Goal: Information Seeking & Learning: Find specific fact

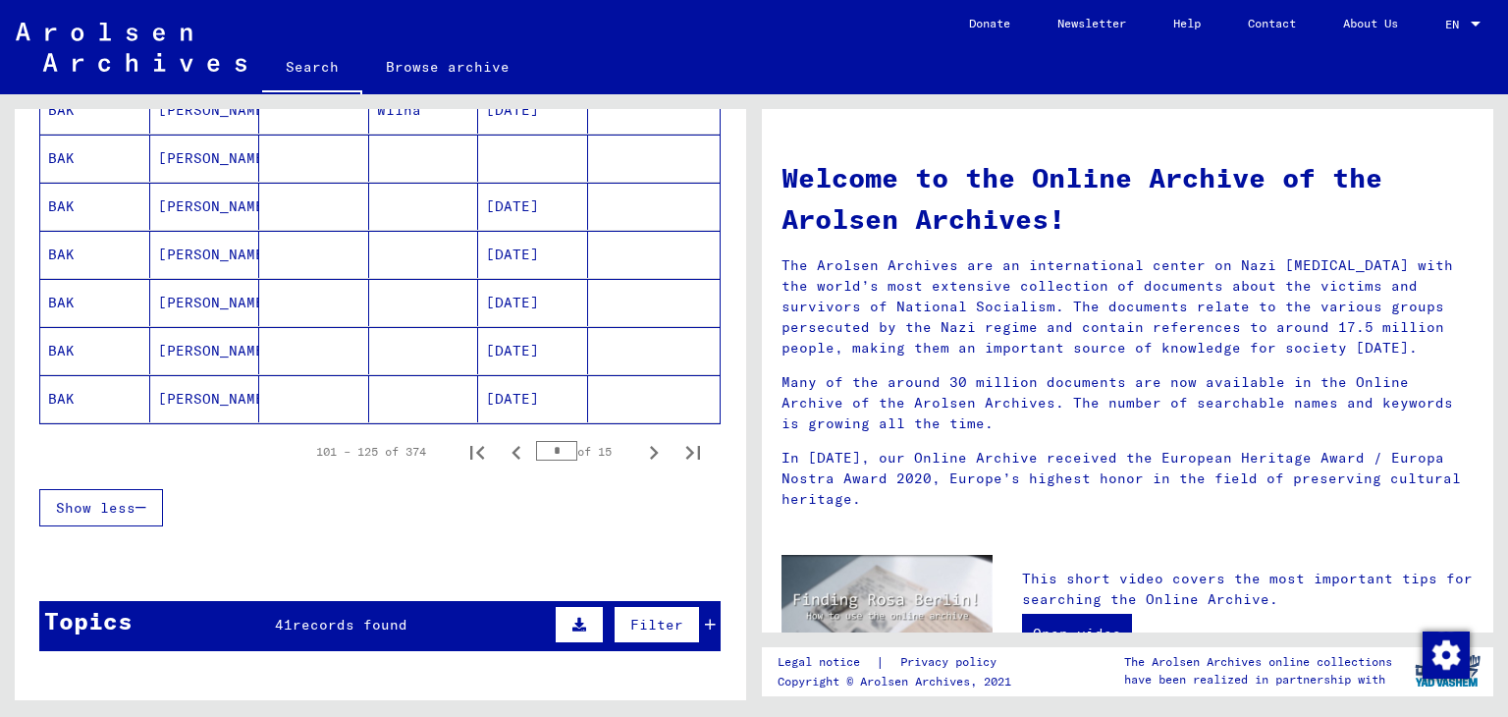
scroll to position [1183, 0]
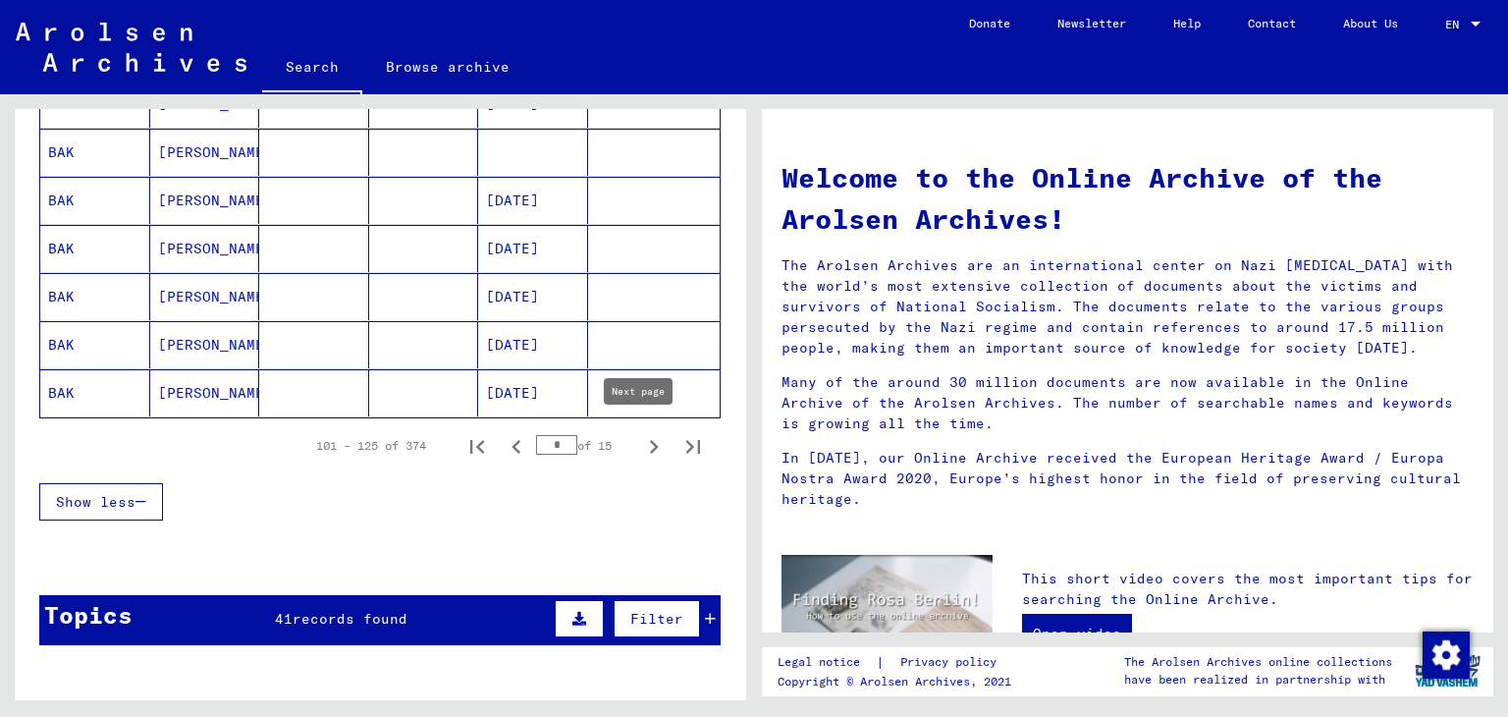
click at [640, 443] on icon "Next page" at bounding box center [653, 446] width 27 height 27
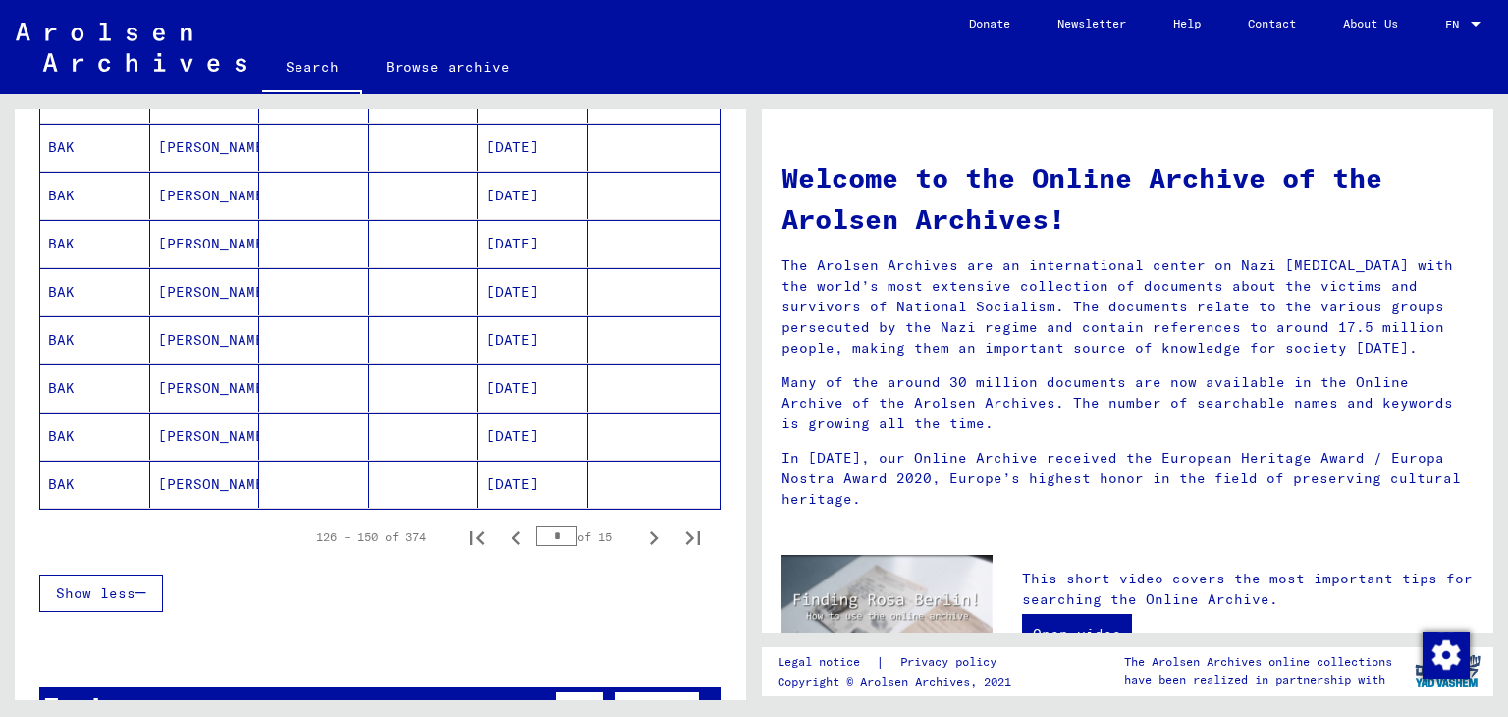
scroll to position [1101, 0]
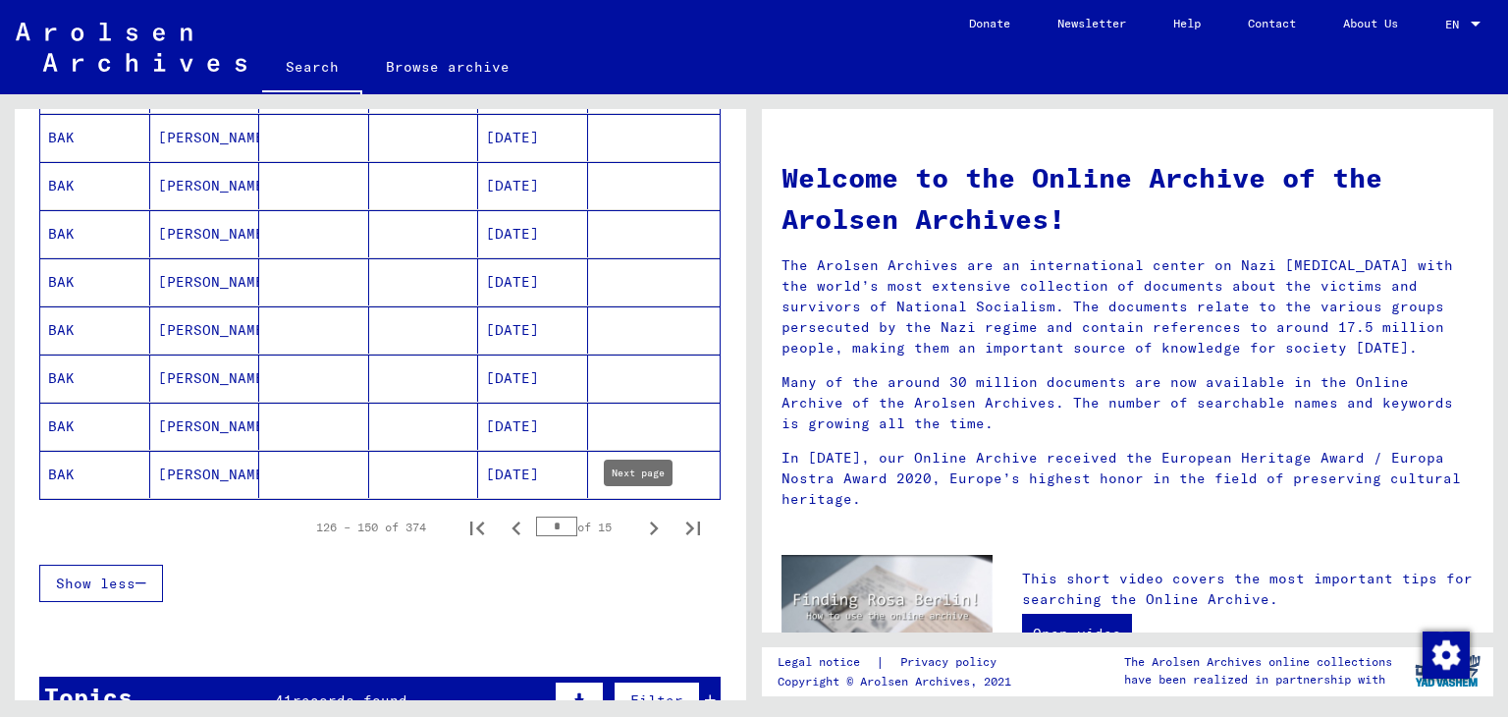
click at [650, 521] on icon "Next page" at bounding box center [654, 528] width 9 height 14
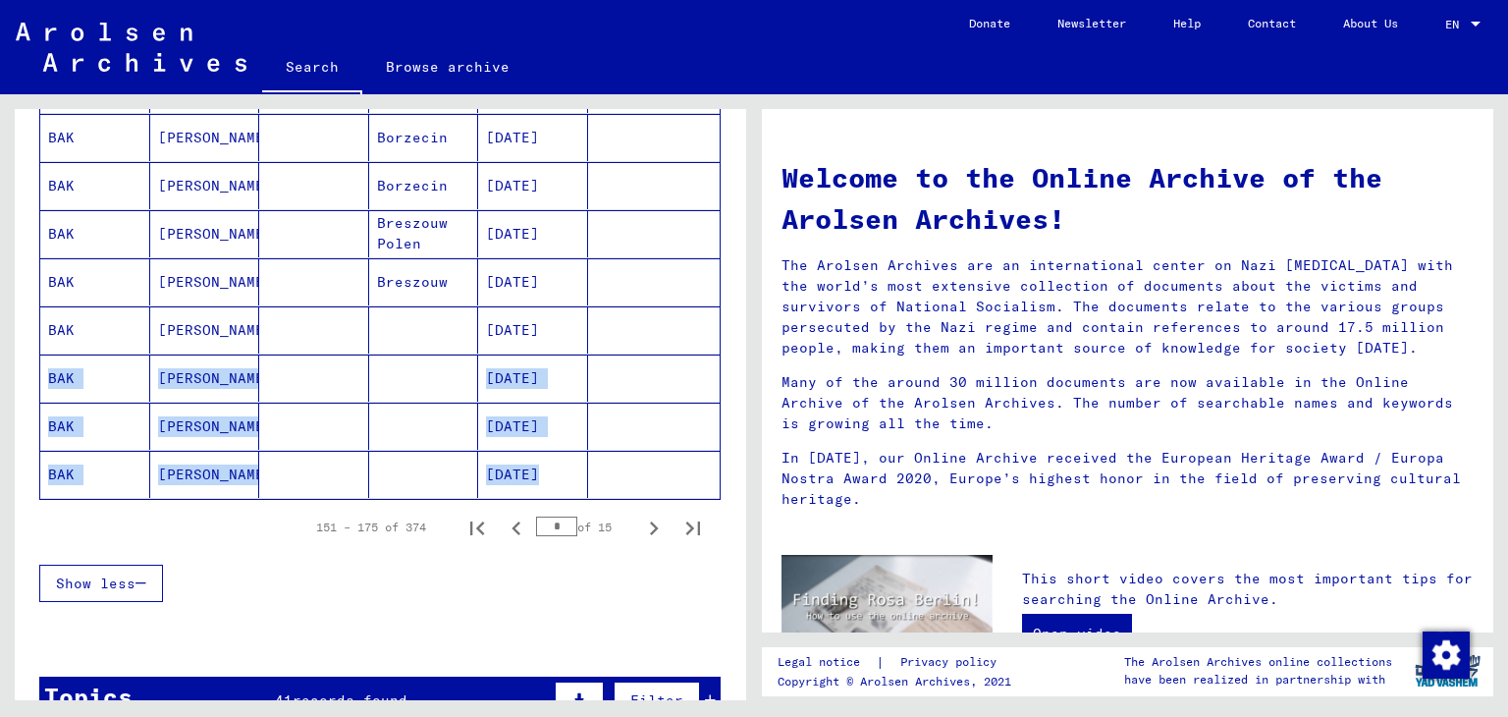
drag, startPoint x: 711, startPoint y: 352, endPoint x: 715, endPoint y: 317, distance: 35.6
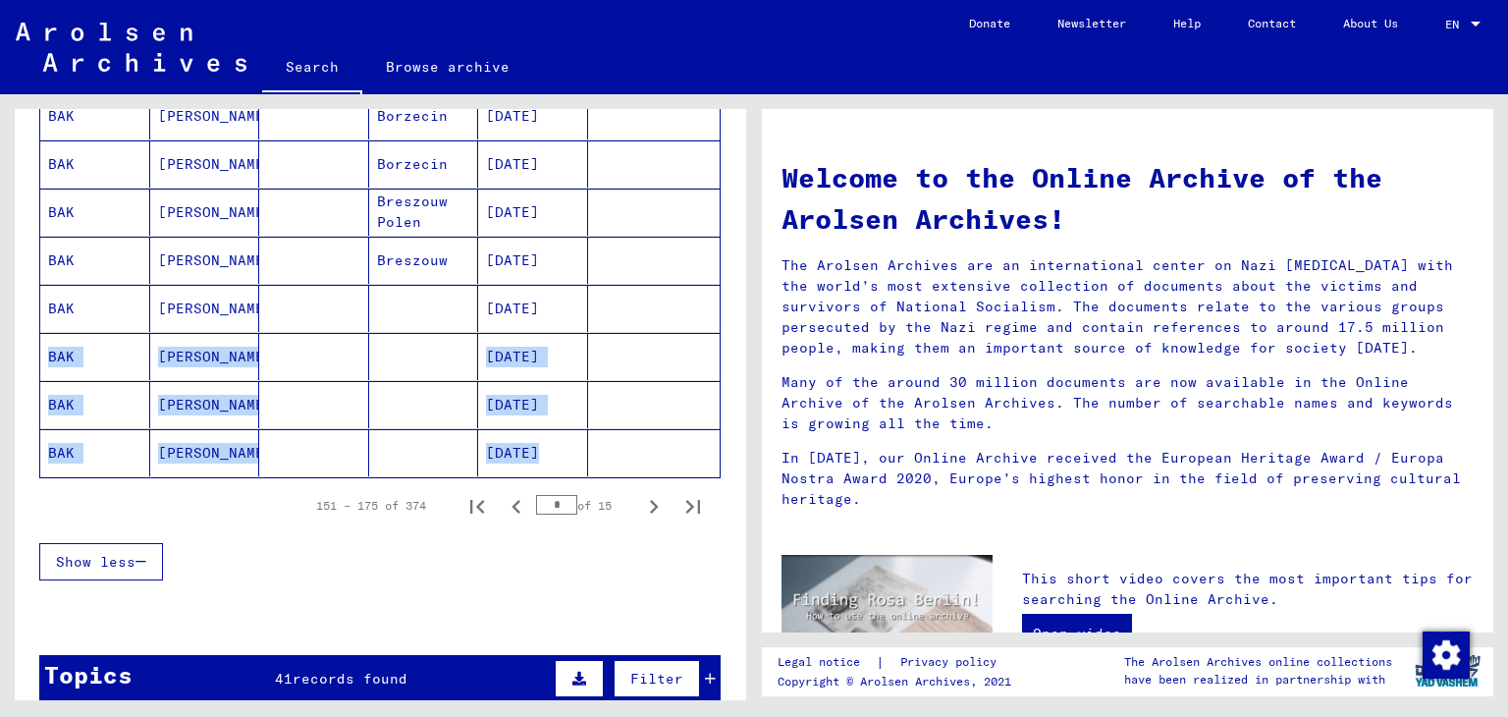
scroll to position [1129, 0]
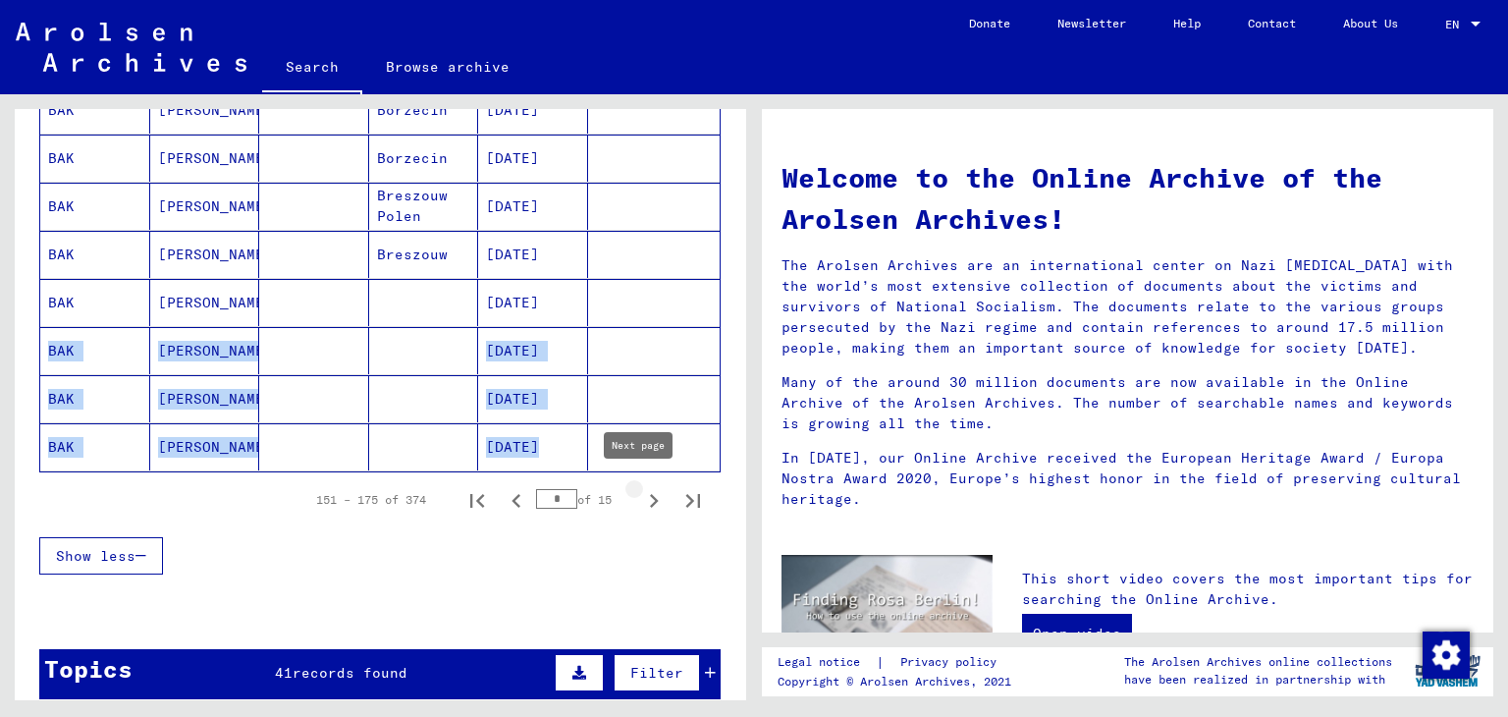
click at [650, 495] on icon "Next page" at bounding box center [654, 501] width 9 height 14
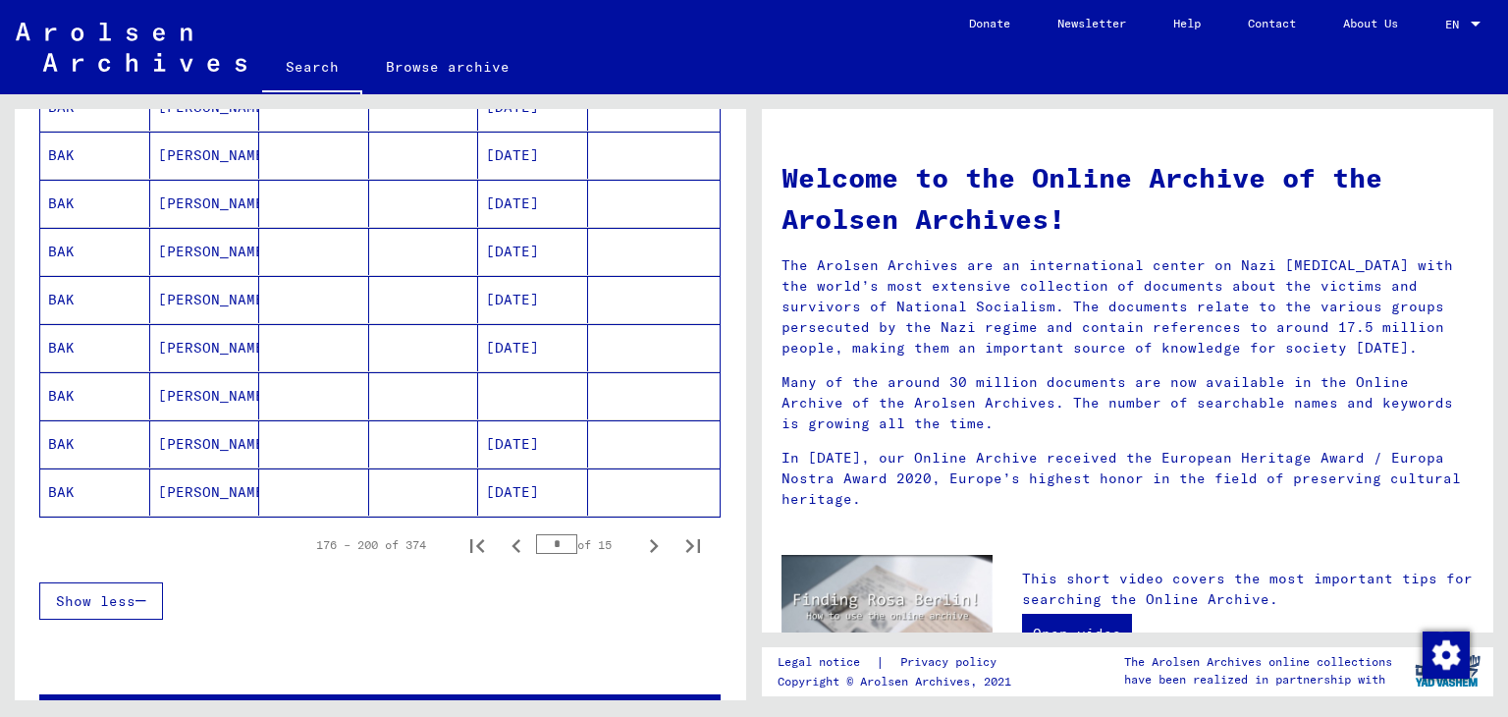
scroll to position [1106, 0]
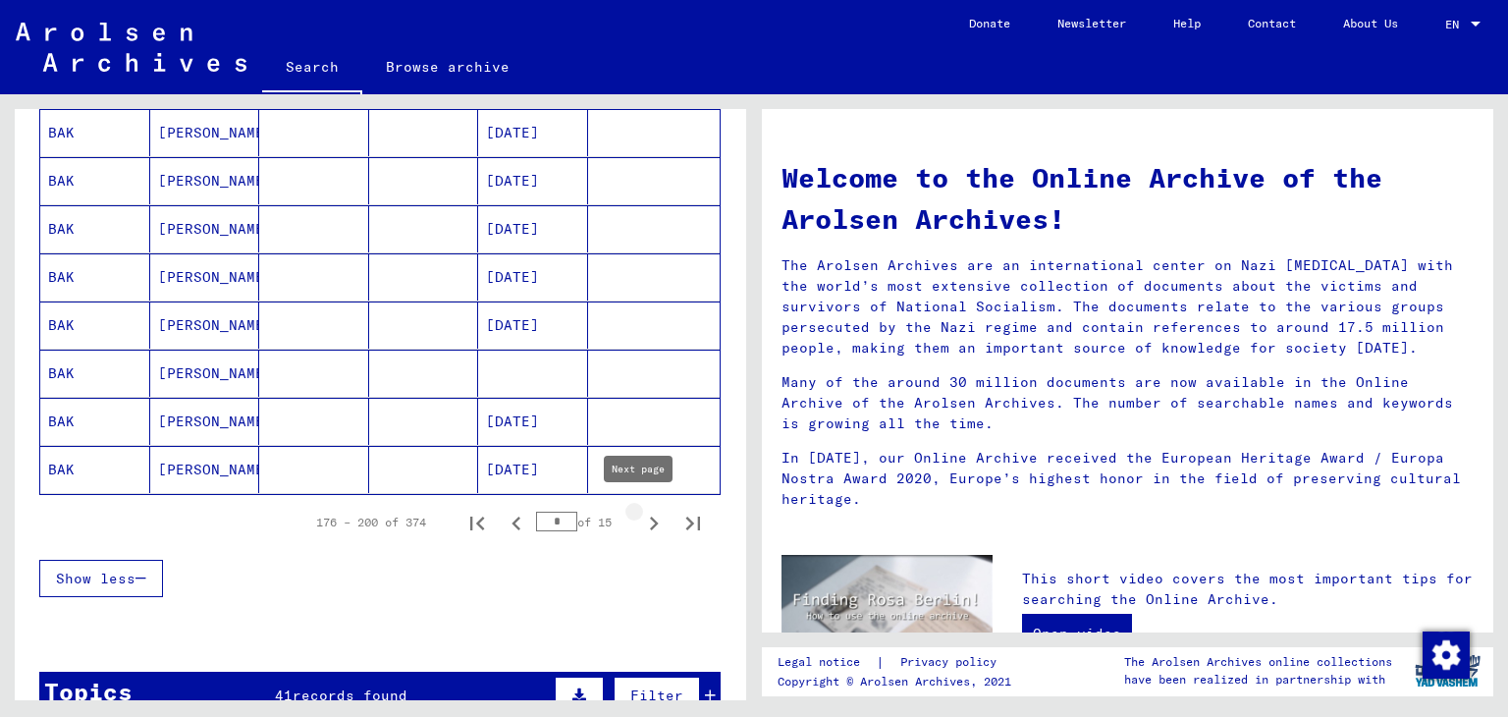
click at [650, 517] on icon "Next page" at bounding box center [654, 523] width 9 height 14
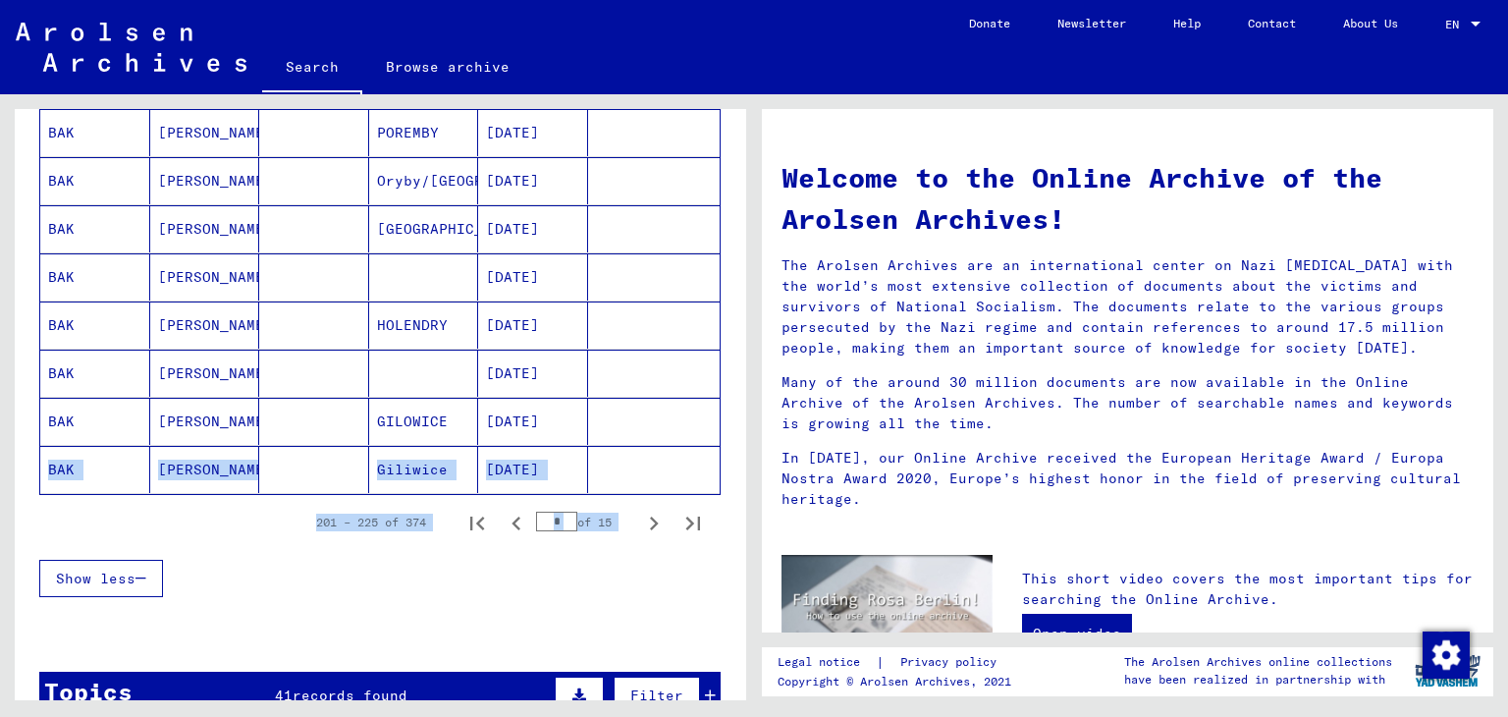
drag, startPoint x: 727, startPoint y: 496, endPoint x: 722, endPoint y: 412, distance: 83.6
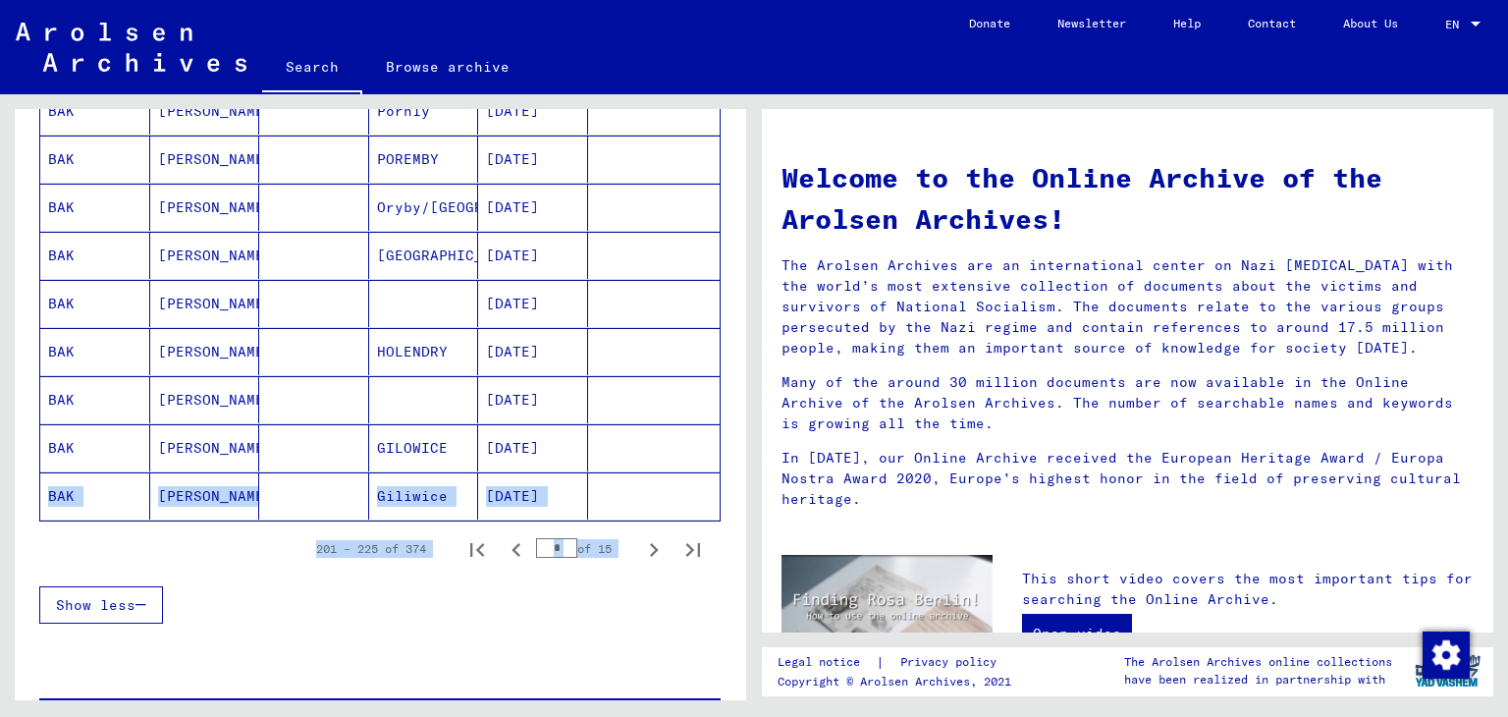
scroll to position [1093, 0]
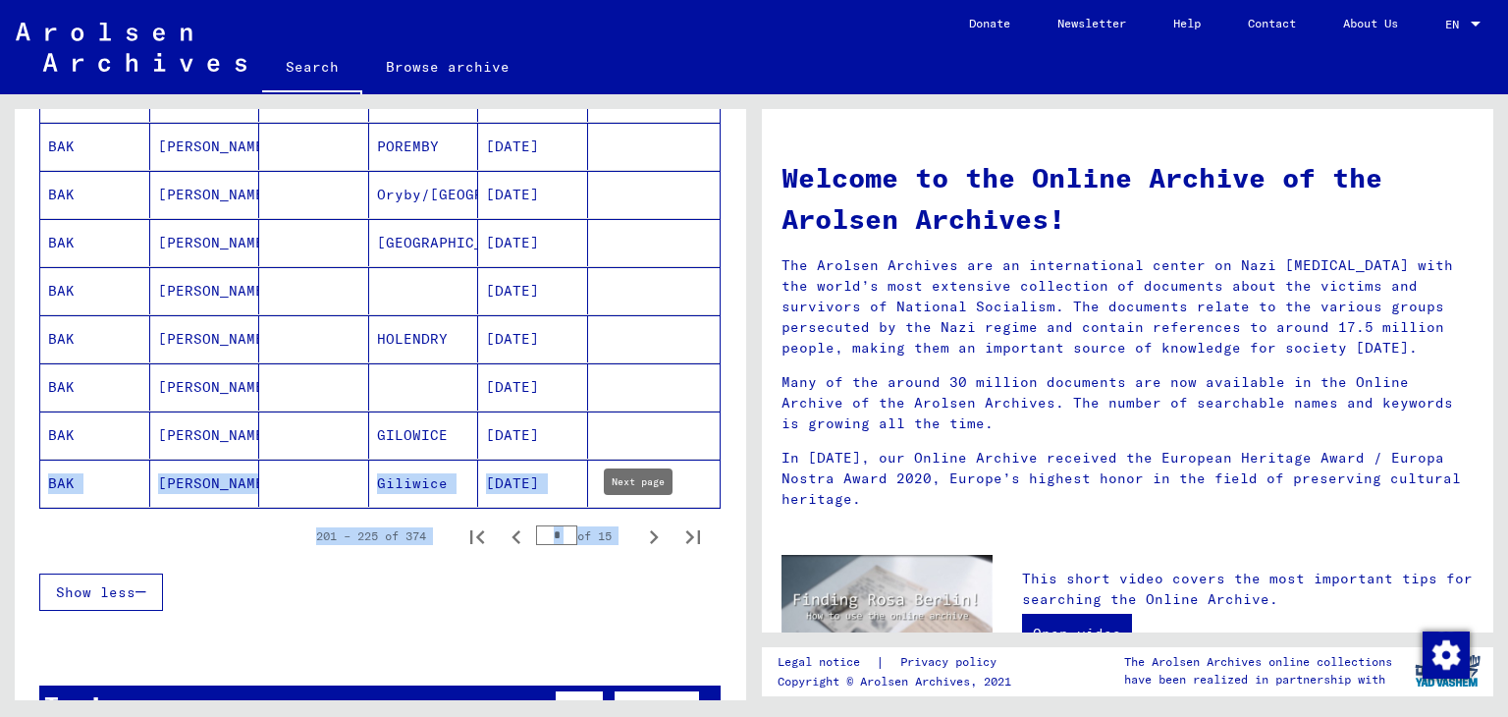
click at [640, 523] on icon "Next page" at bounding box center [653, 536] width 27 height 27
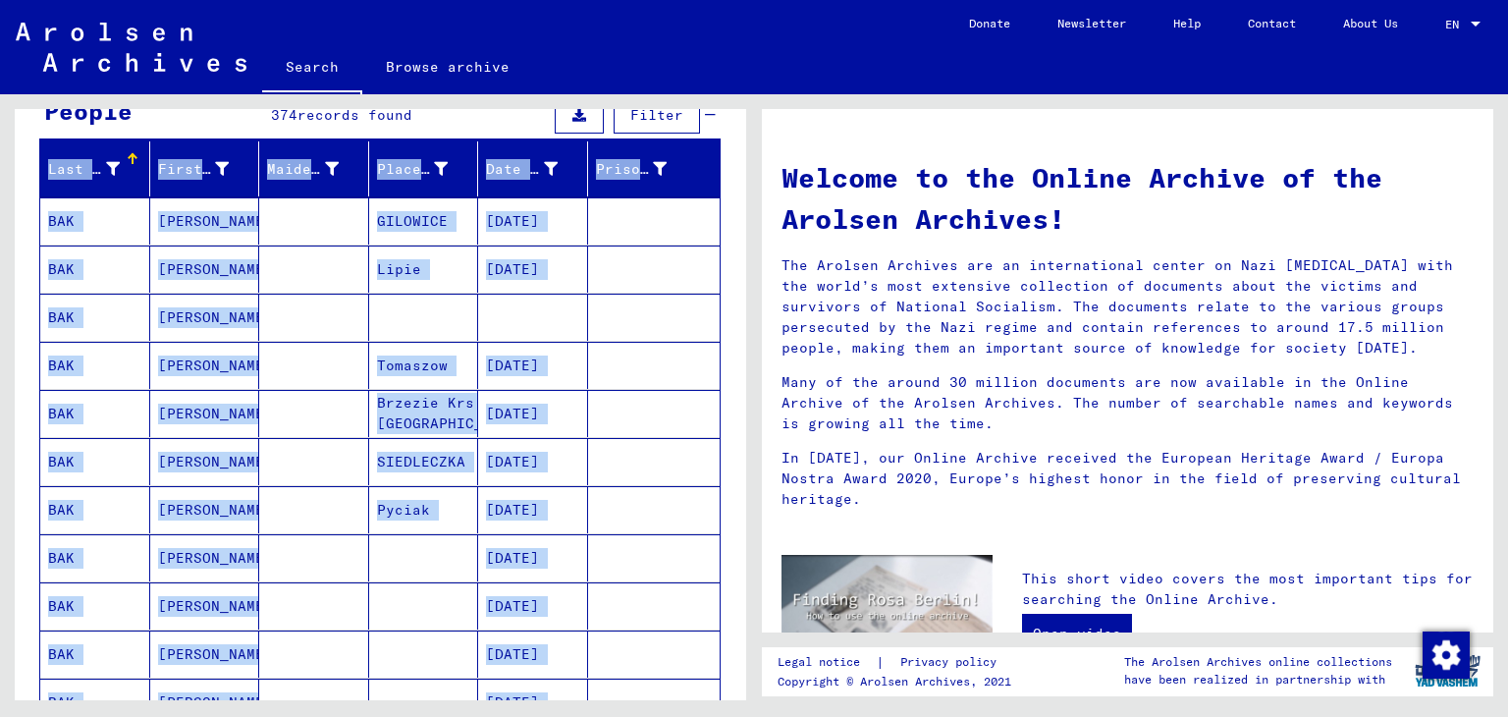
scroll to position [196, 0]
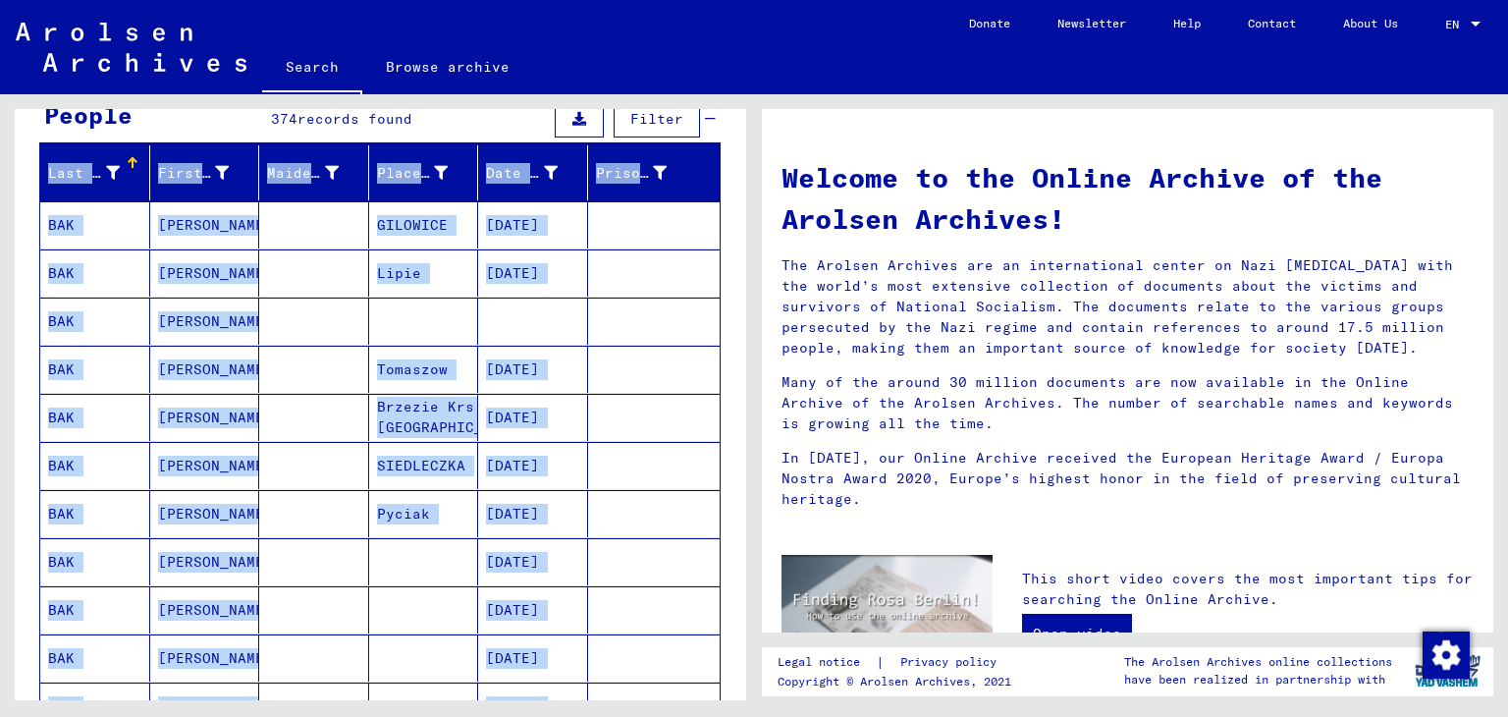
click at [59, 362] on mat-cell "BAK" at bounding box center [95, 369] width 110 height 47
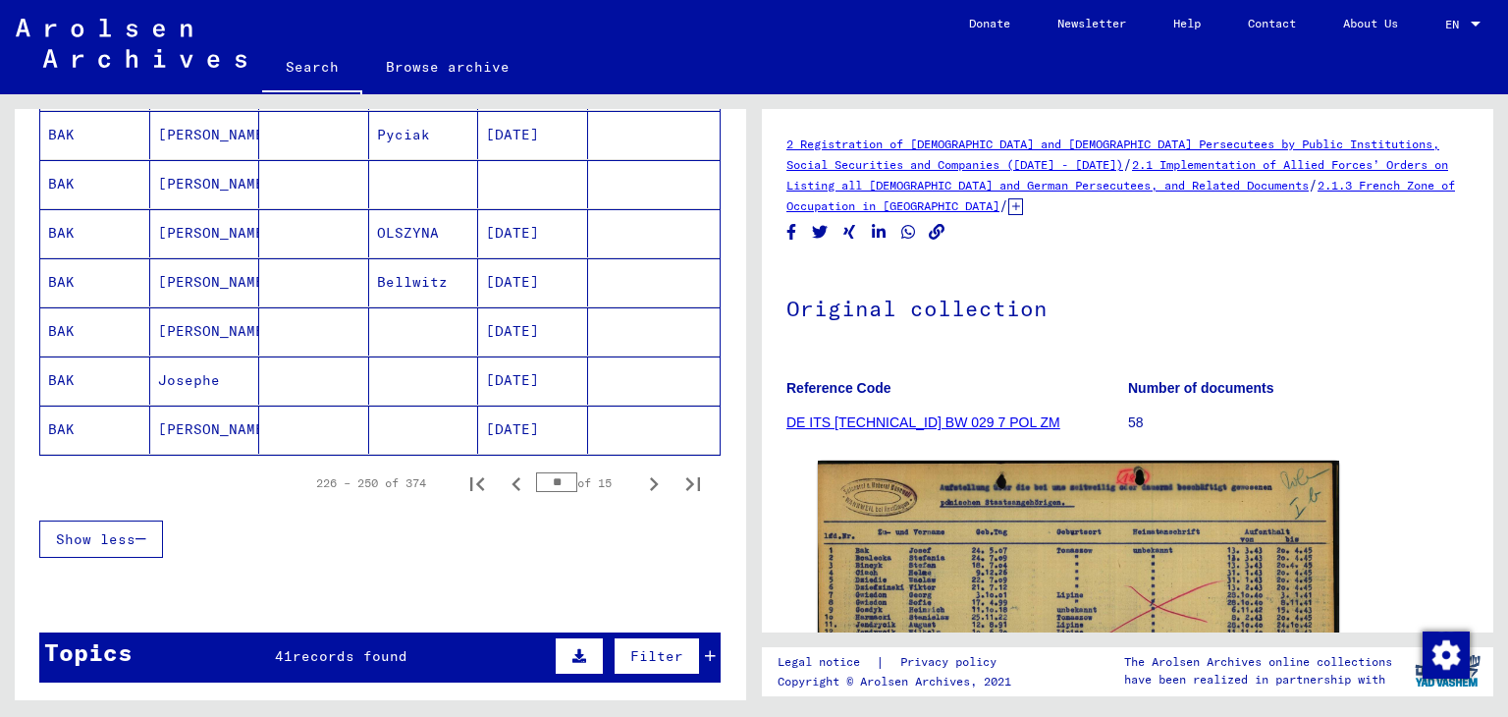
scroll to position [1177, 0]
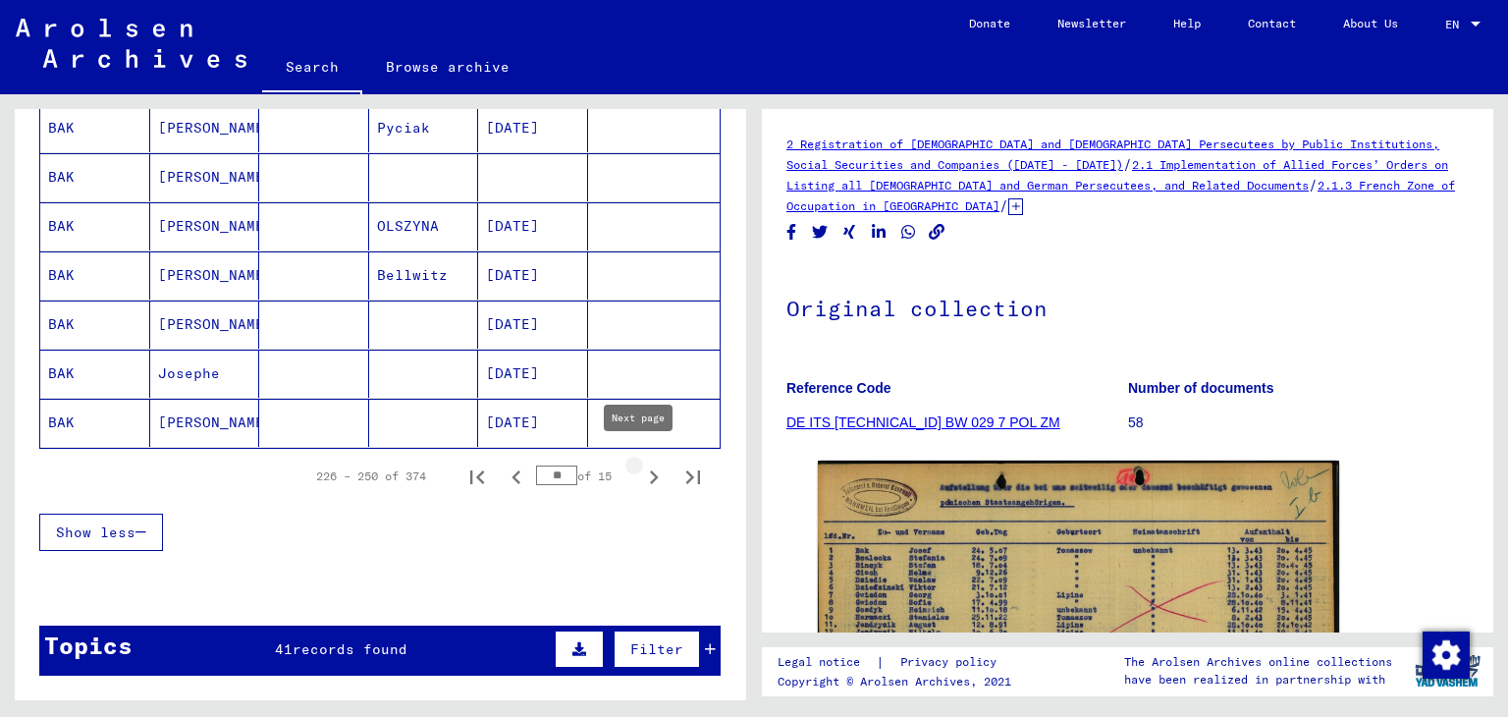
click at [650, 470] on icon "Next page" at bounding box center [654, 477] width 9 height 14
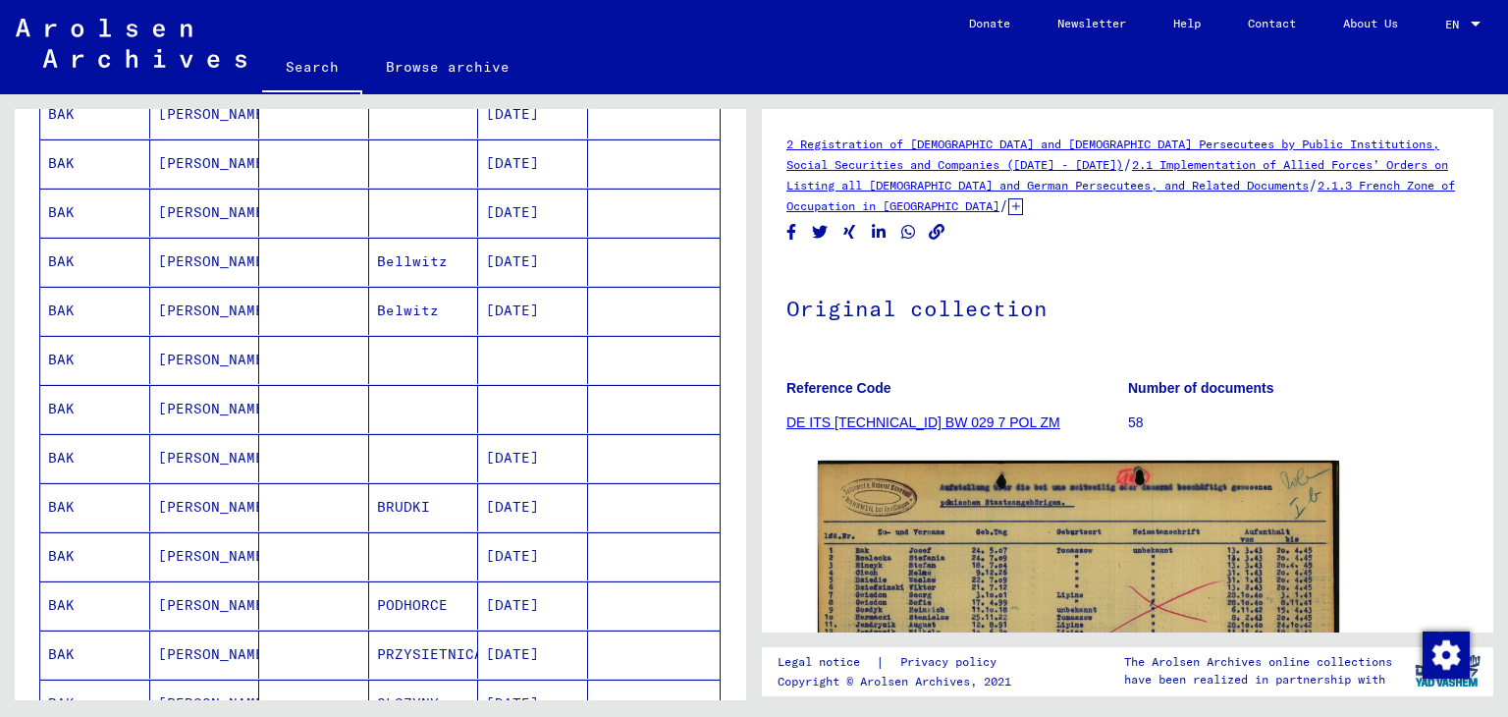
scroll to position [850, 0]
click at [64, 547] on mat-cell "BAK" at bounding box center [95, 553] width 110 height 48
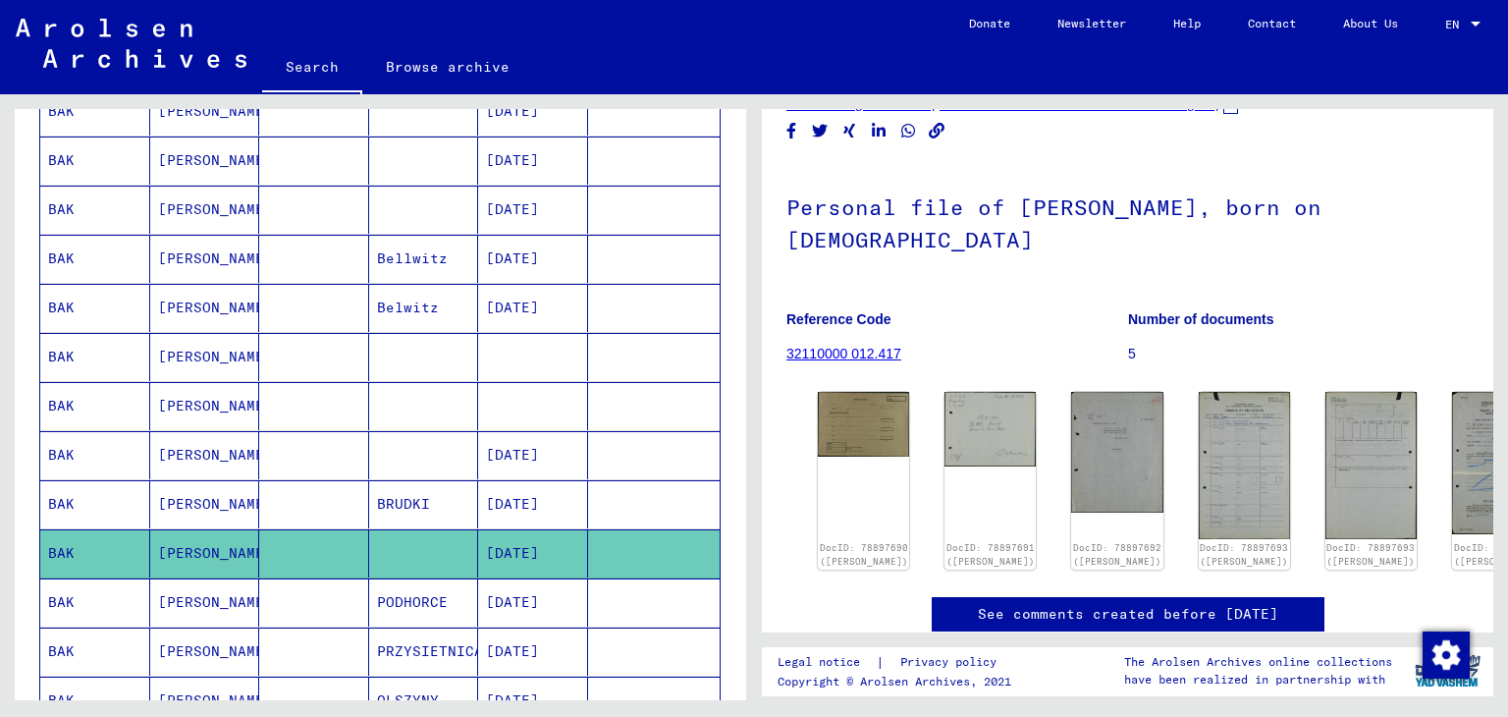
scroll to position [68, 0]
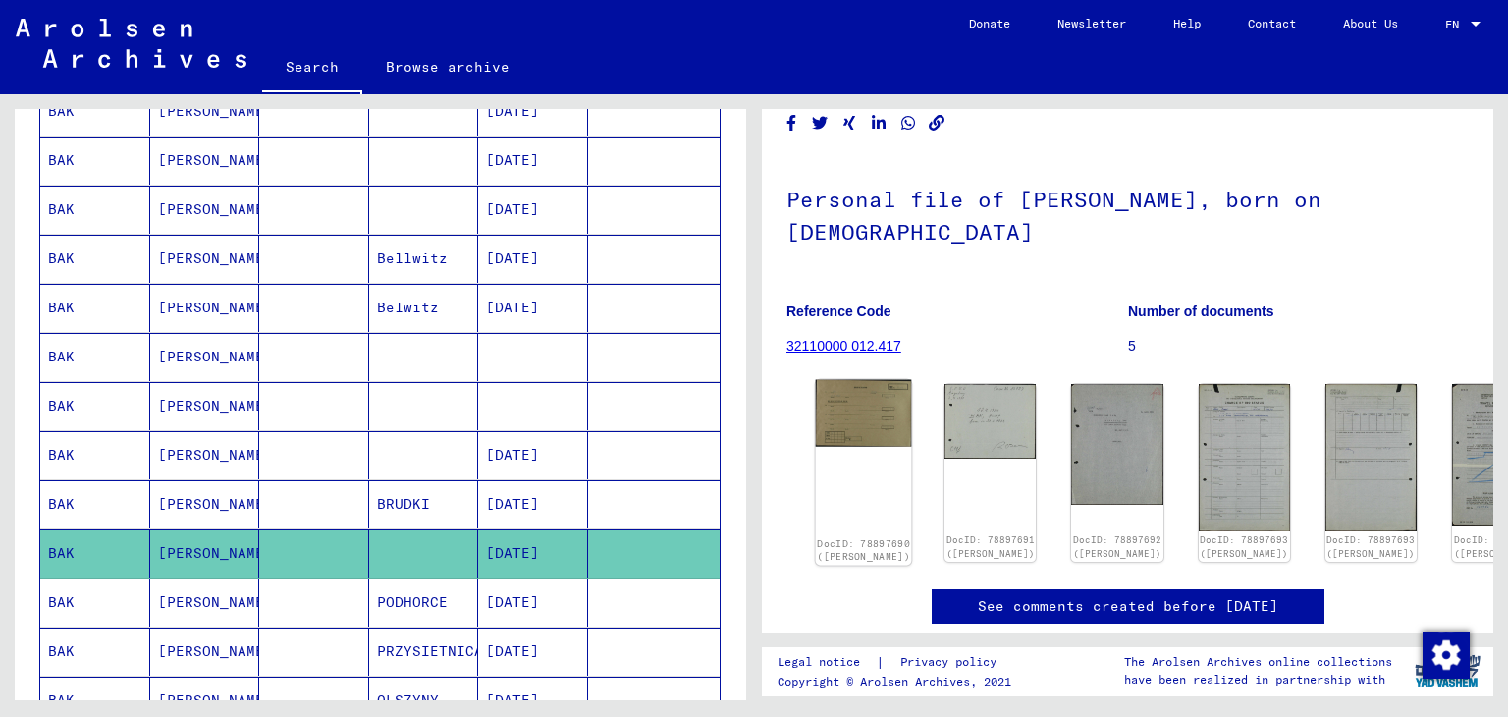
click at [863, 380] on img at bounding box center [864, 414] width 96 height 68
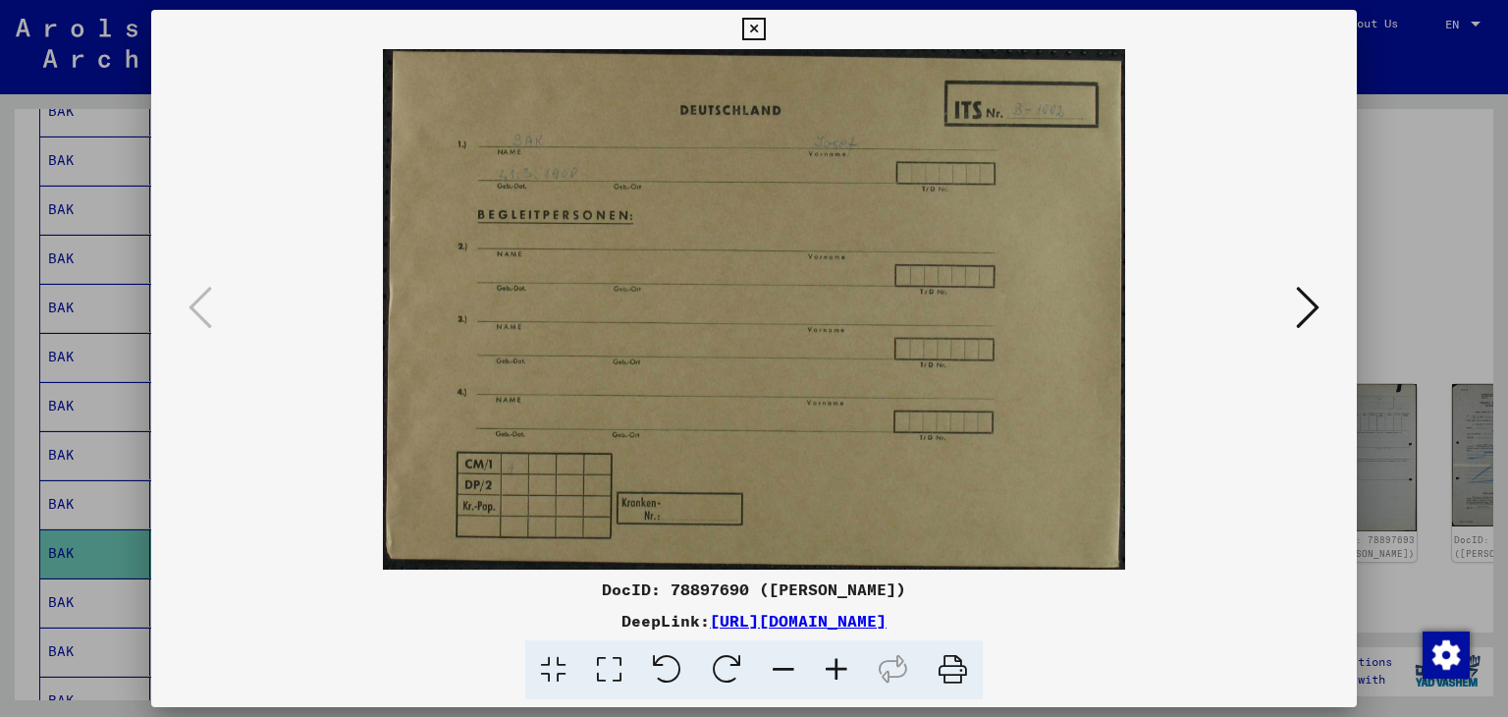
click at [1304, 316] on icon at bounding box center [1308, 307] width 24 height 47
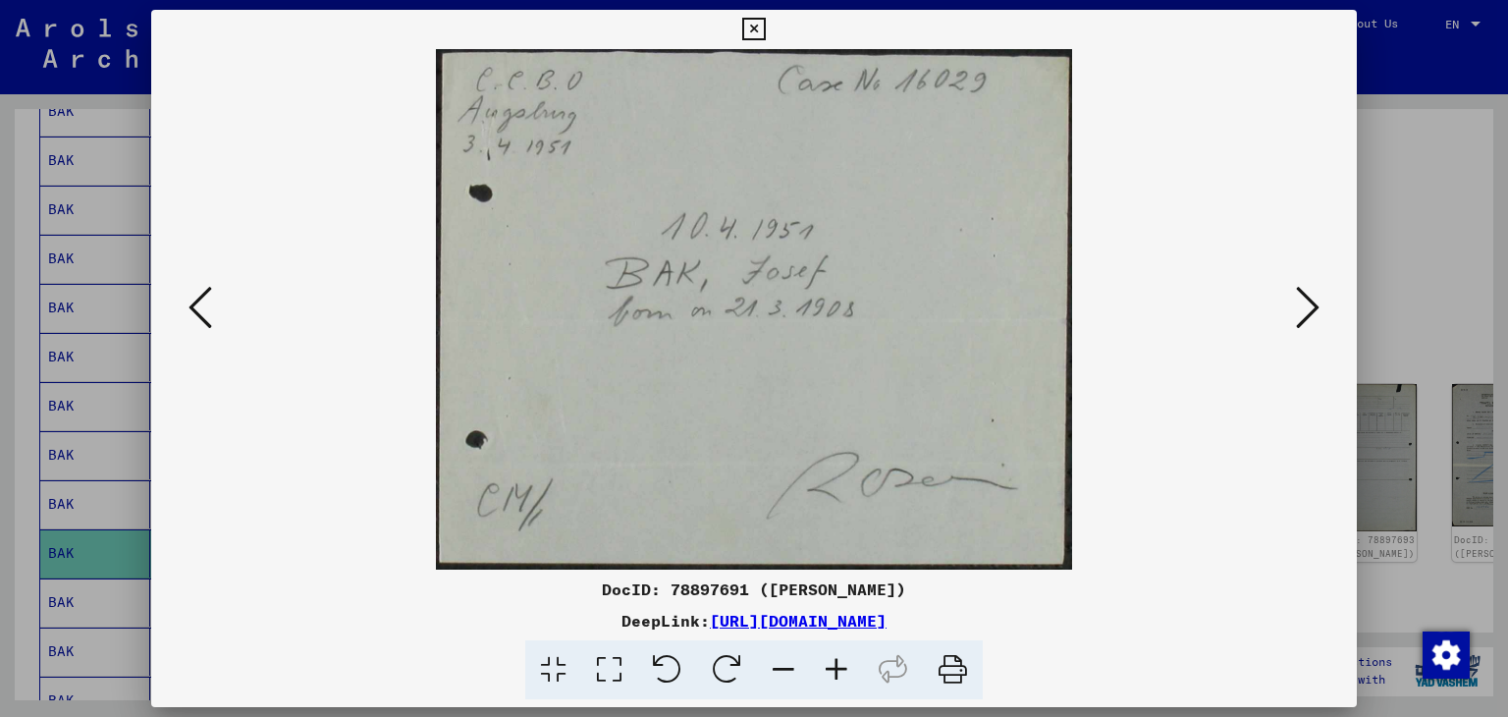
click at [1304, 318] on icon at bounding box center [1308, 307] width 24 height 47
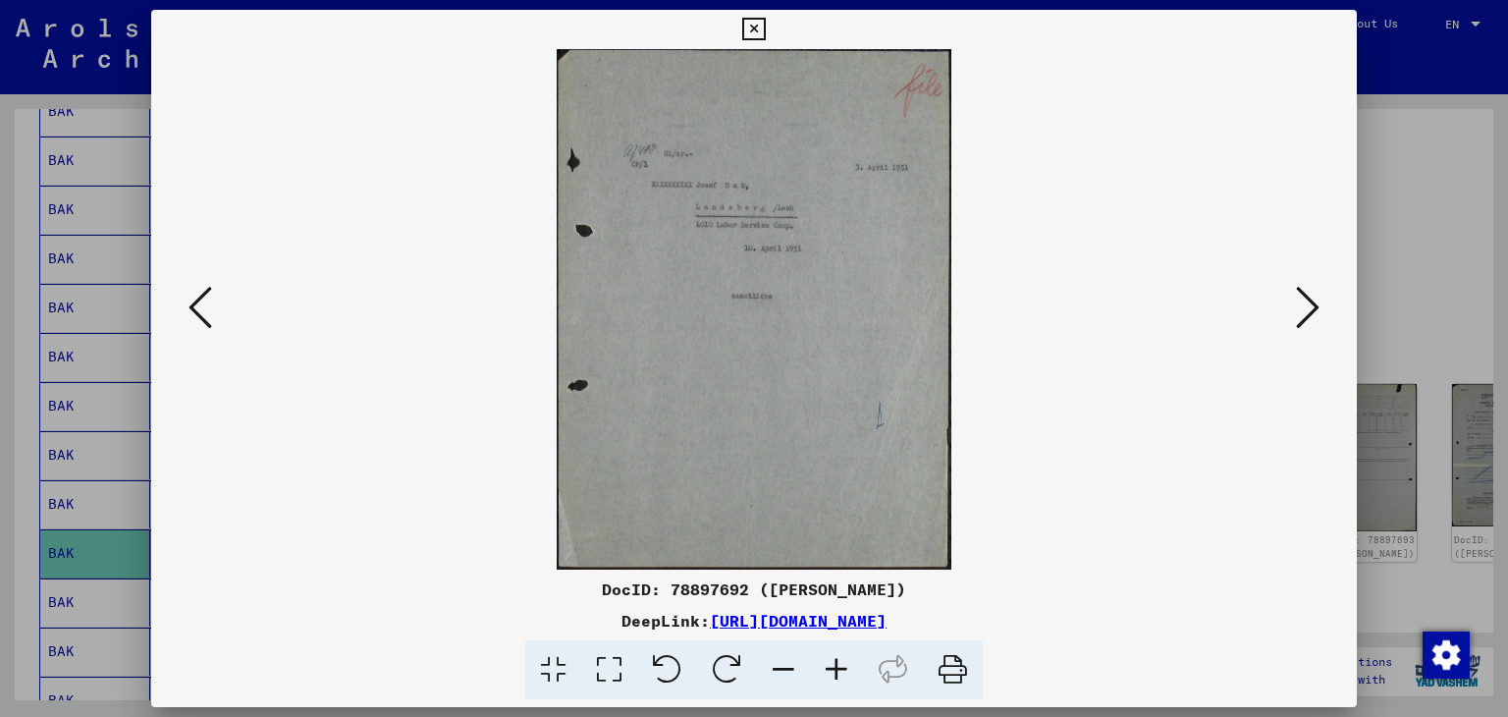
click at [1304, 318] on icon at bounding box center [1308, 307] width 24 height 47
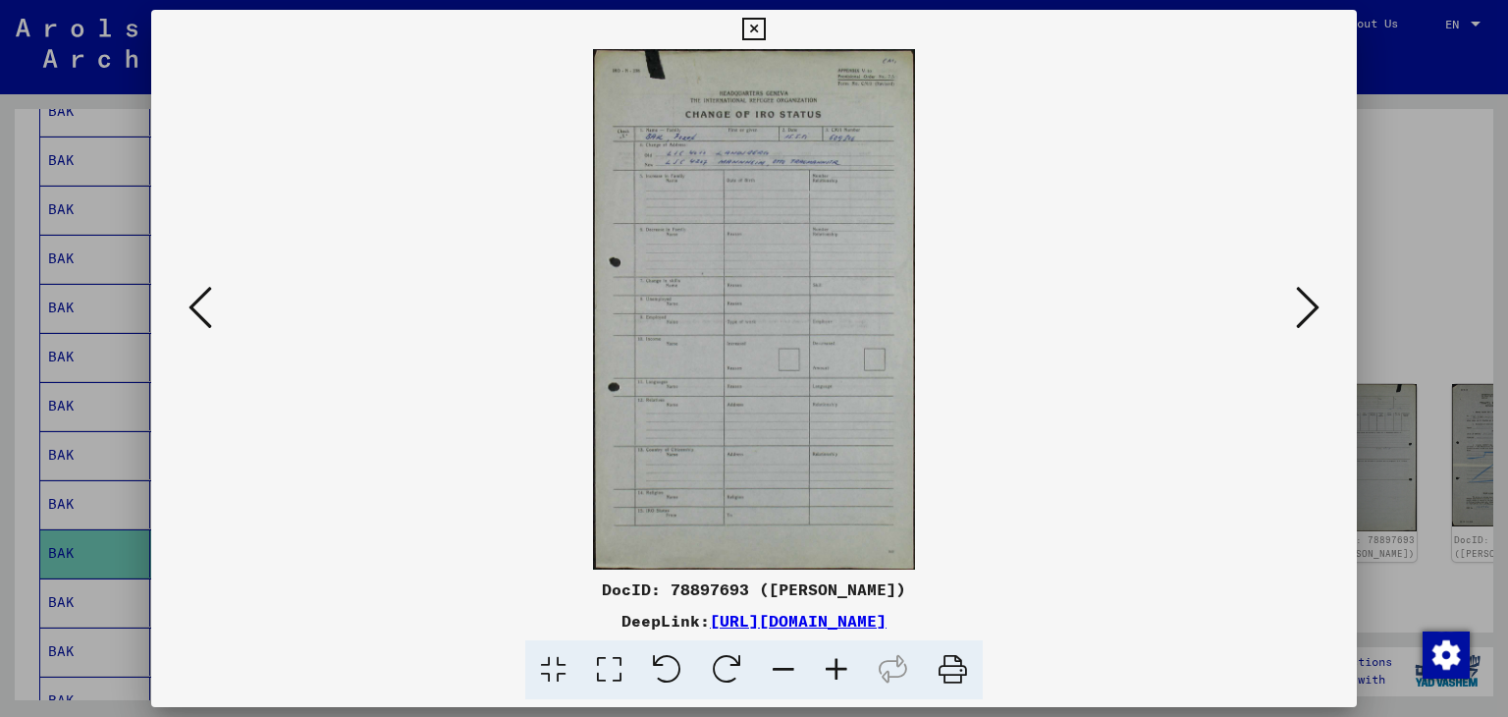
click at [839, 663] on icon at bounding box center [836, 670] width 53 height 60
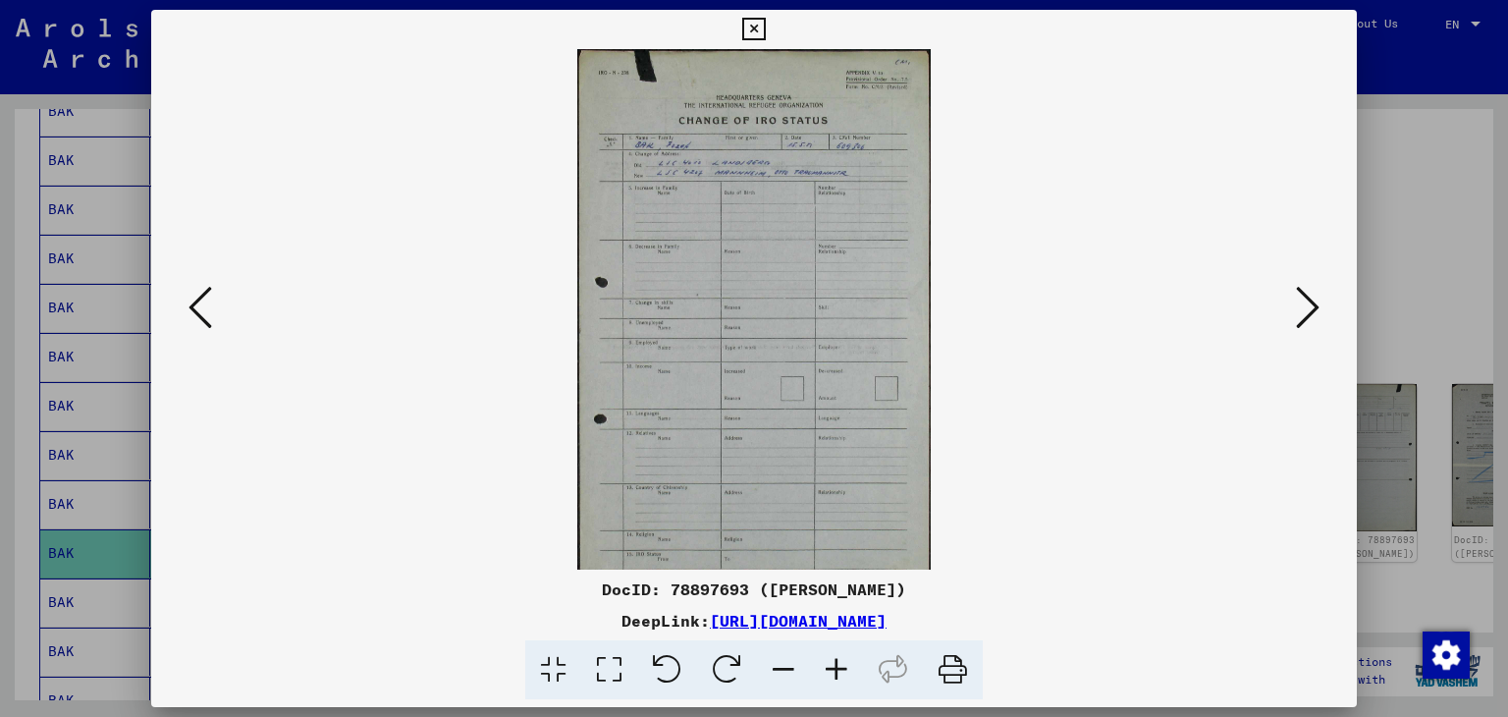
click at [839, 663] on icon at bounding box center [836, 670] width 53 height 60
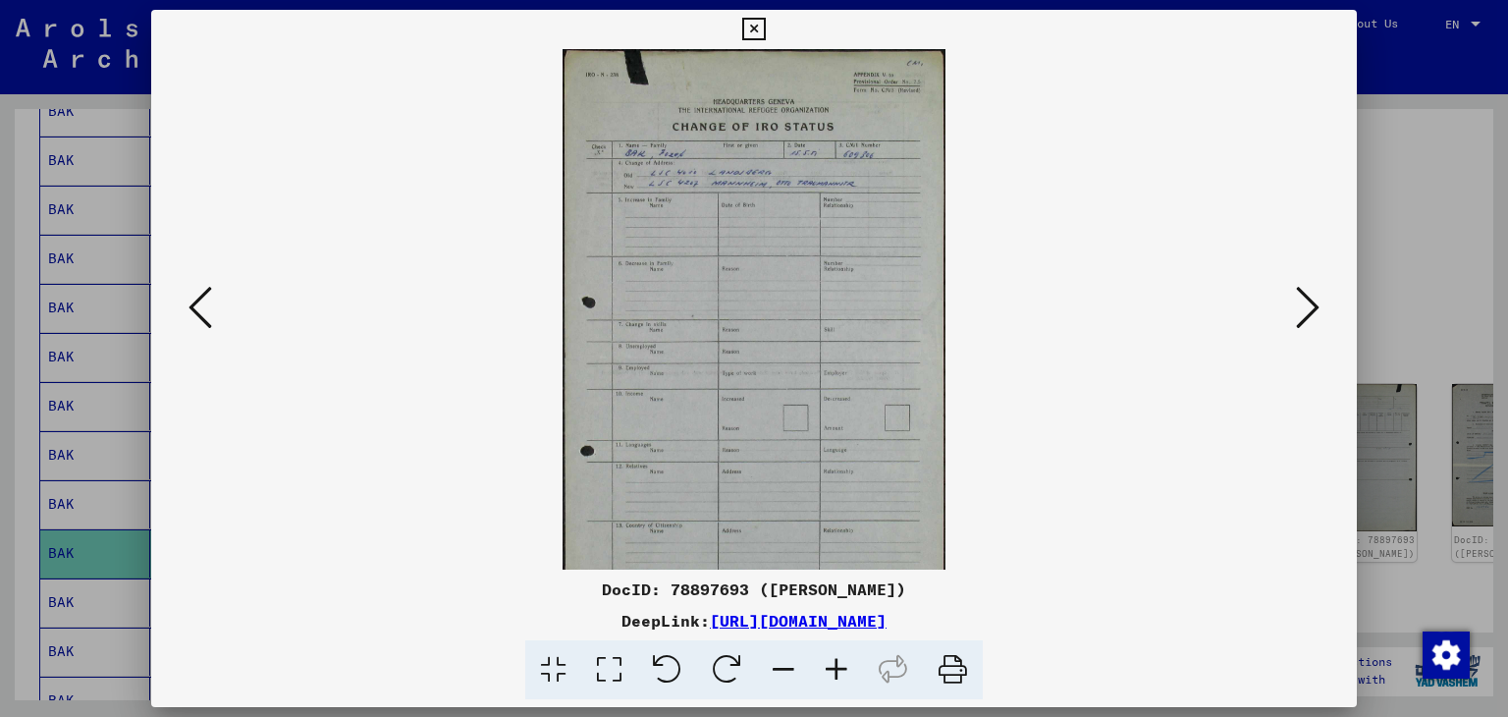
click at [839, 663] on icon at bounding box center [836, 670] width 53 height 60
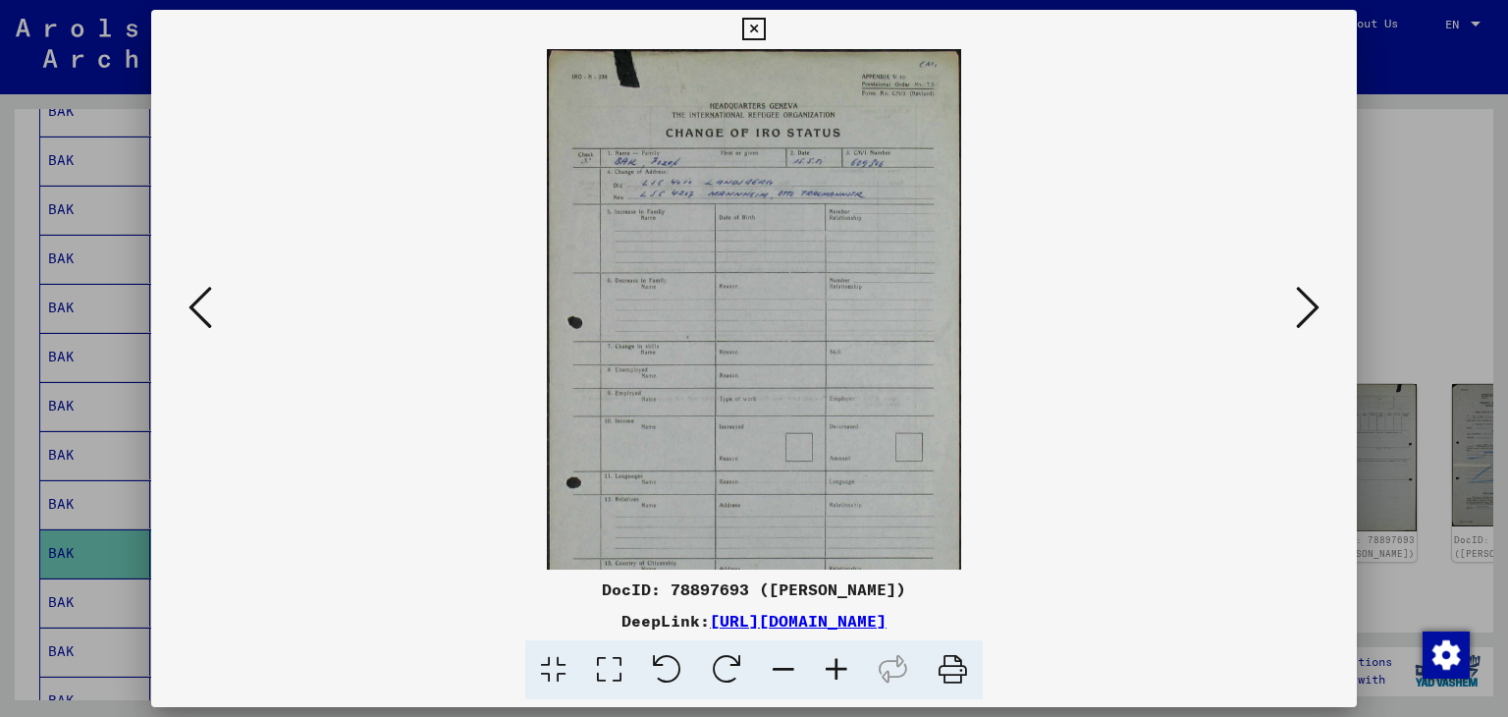
click at [839, 663] on icon at bounding box center [836, 670] width 53 height 60
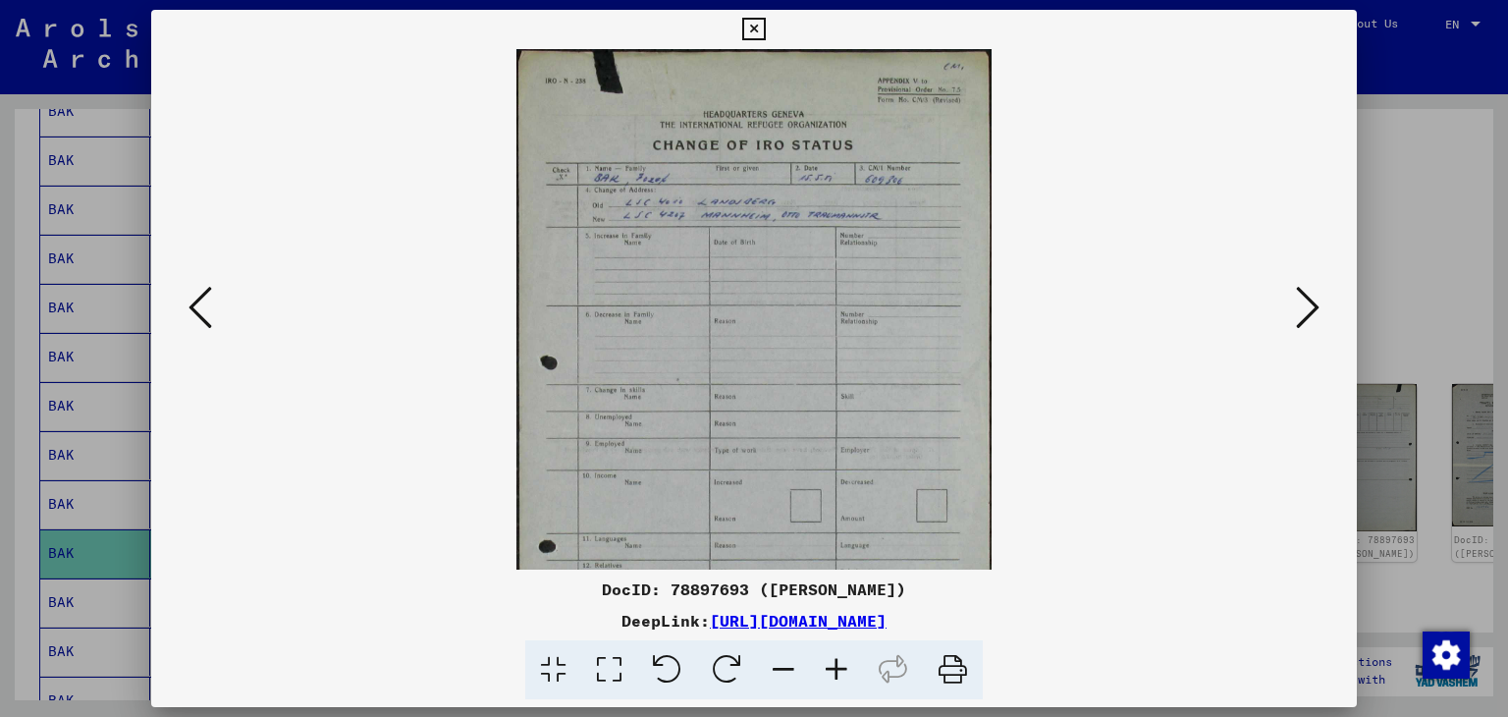
click at [839, 663] on icon at bounding box center [836, 670] width 53 height 60
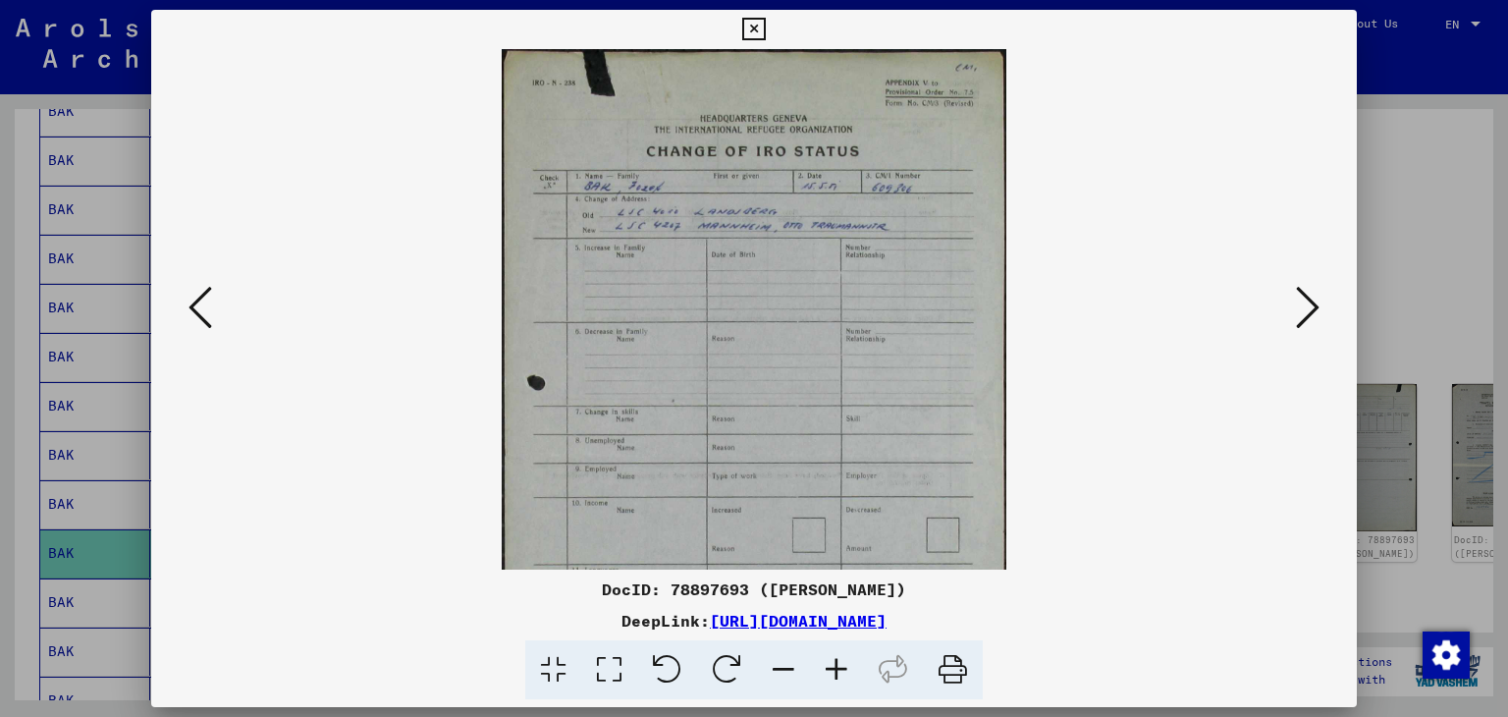
click at [839, 663] on icon at bounding box center [836, 670] width 53 height 60
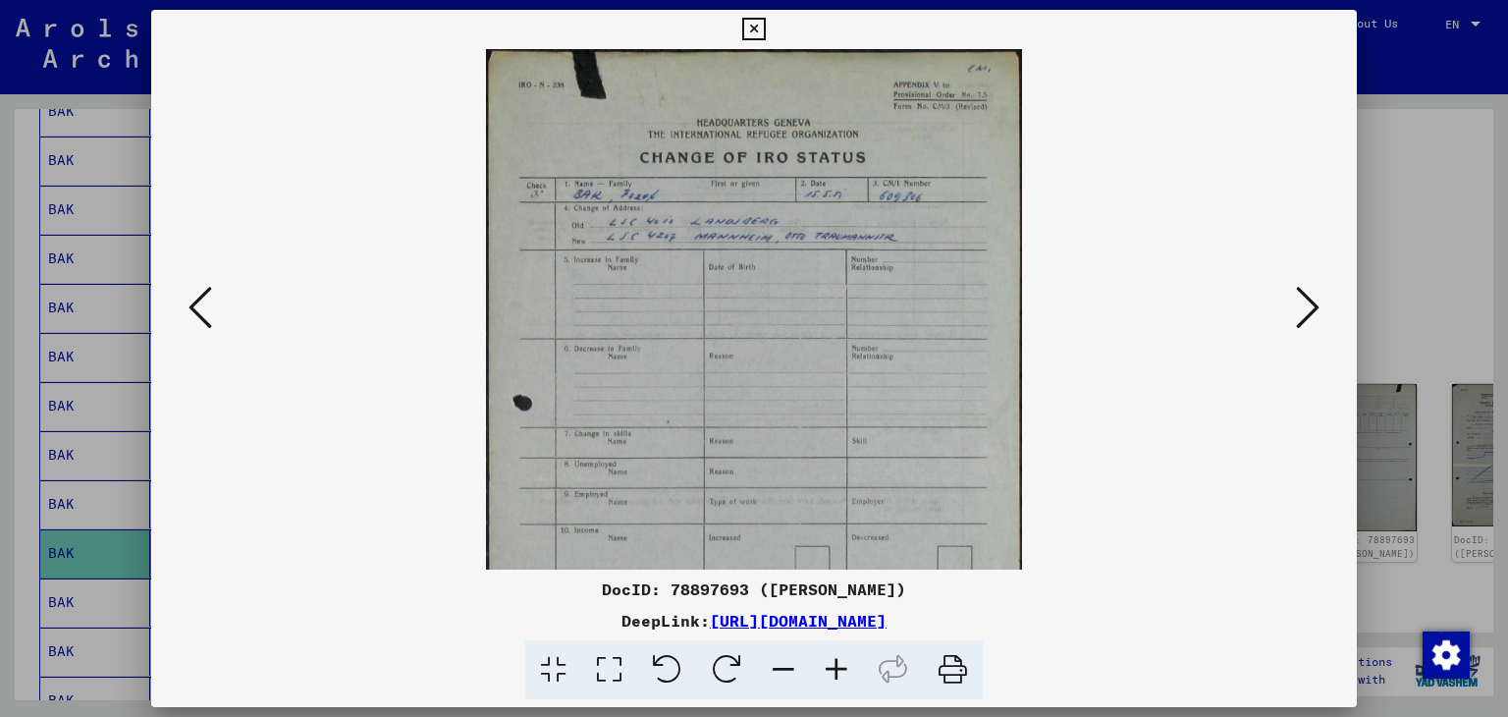
click at [839, 663] on icon at bounding box center [836, 670] width 53 height 60
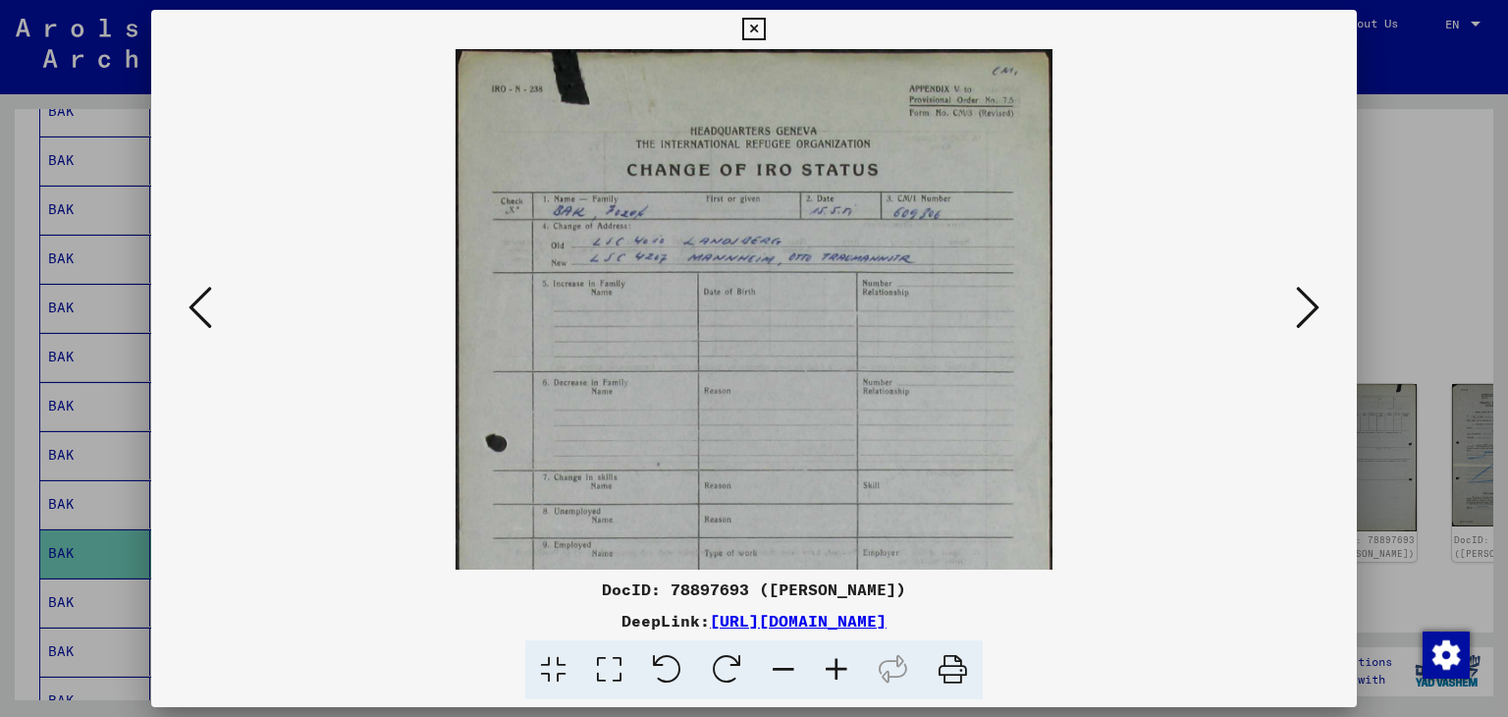
click at [839, 663] on icon at bounding box center [836, 670] width 53 height 60
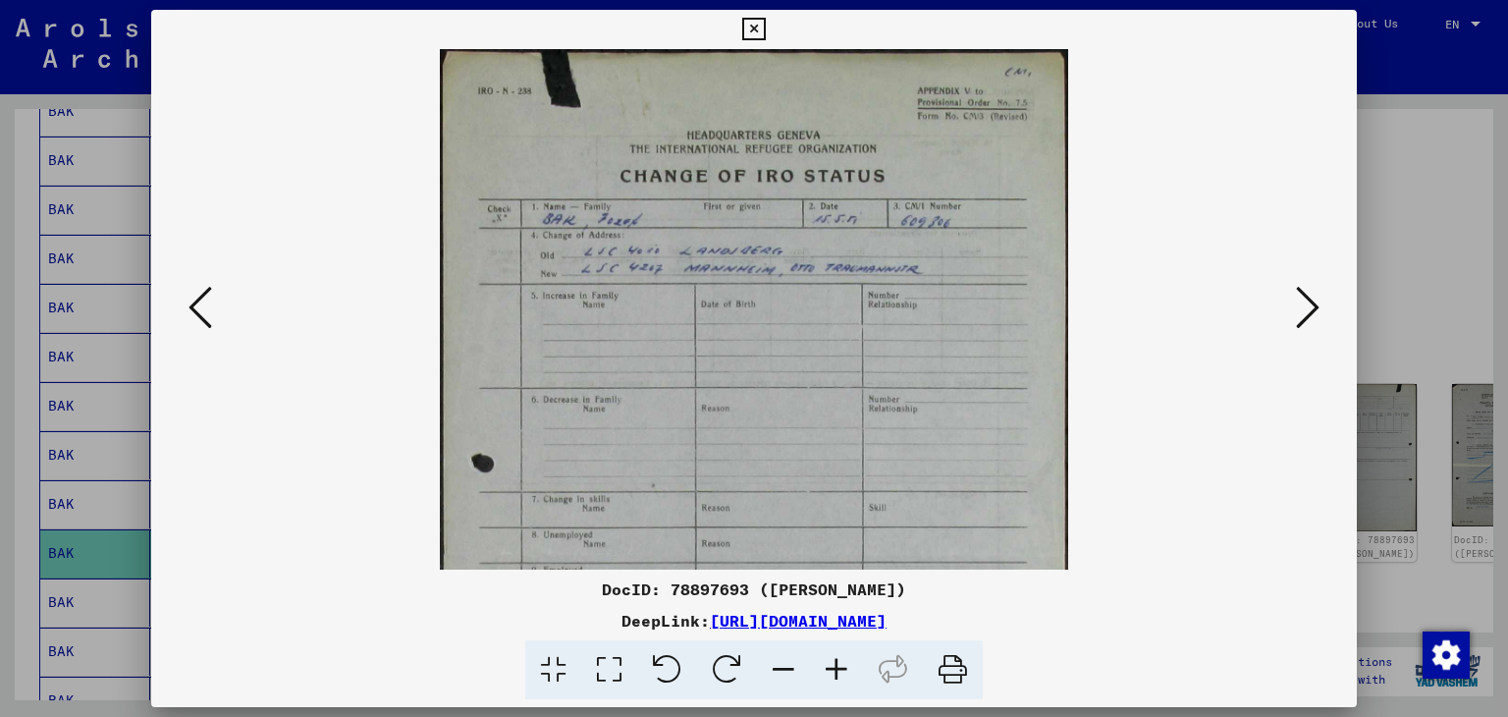
click at [839, 663] on icon at bounding box center [836, 670] width 53 height 60
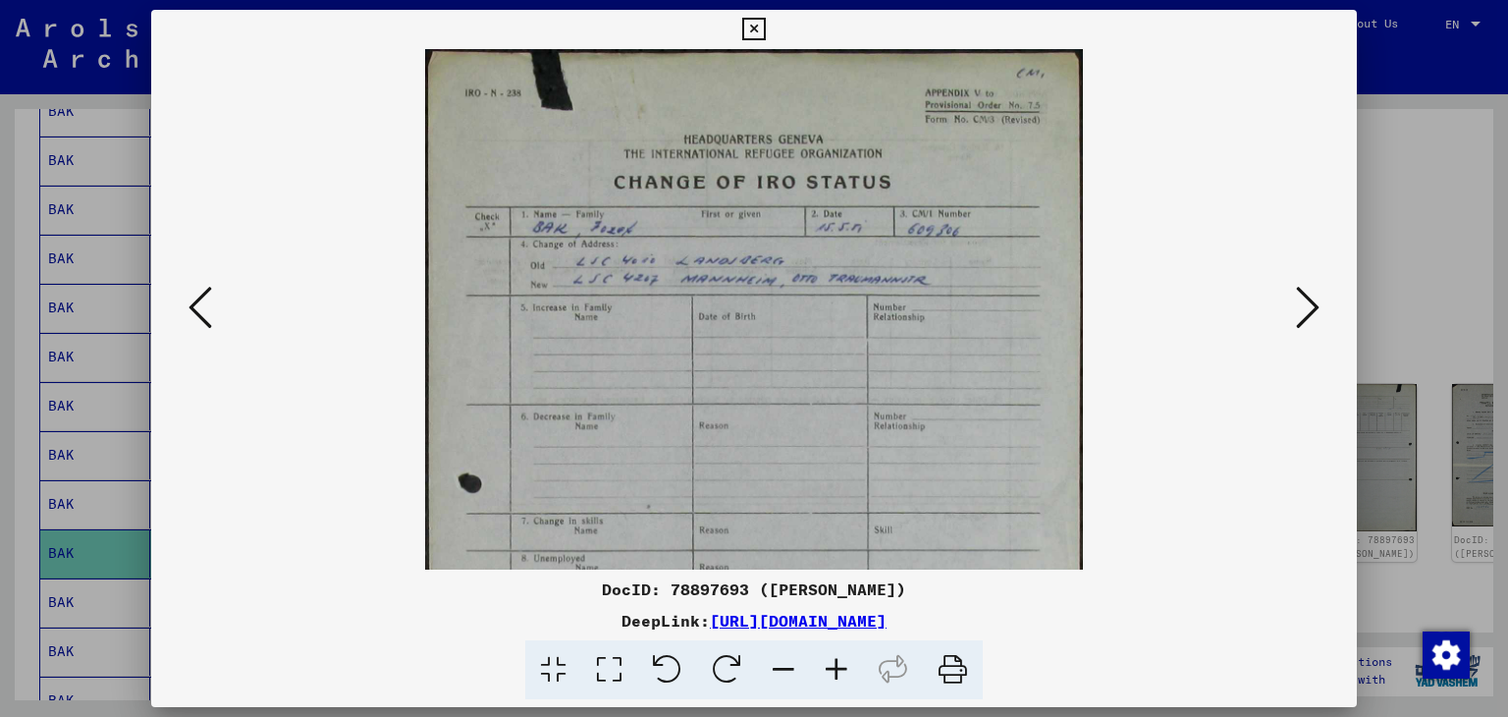
click at [839, 663] on icon at bounding box center [836, 670] width 53 height 60
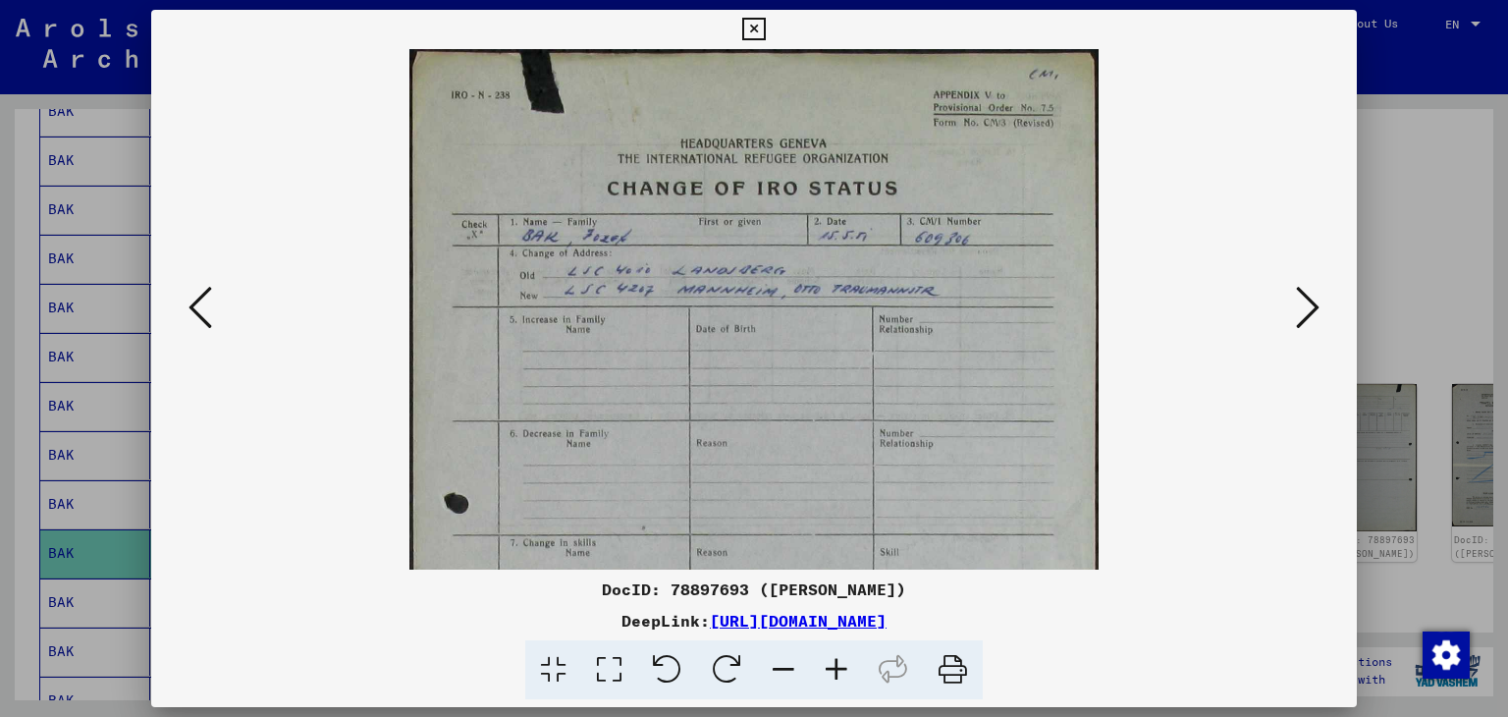
click at [839, 663] on icon at bounding box center [836, 670] width 53 height 60
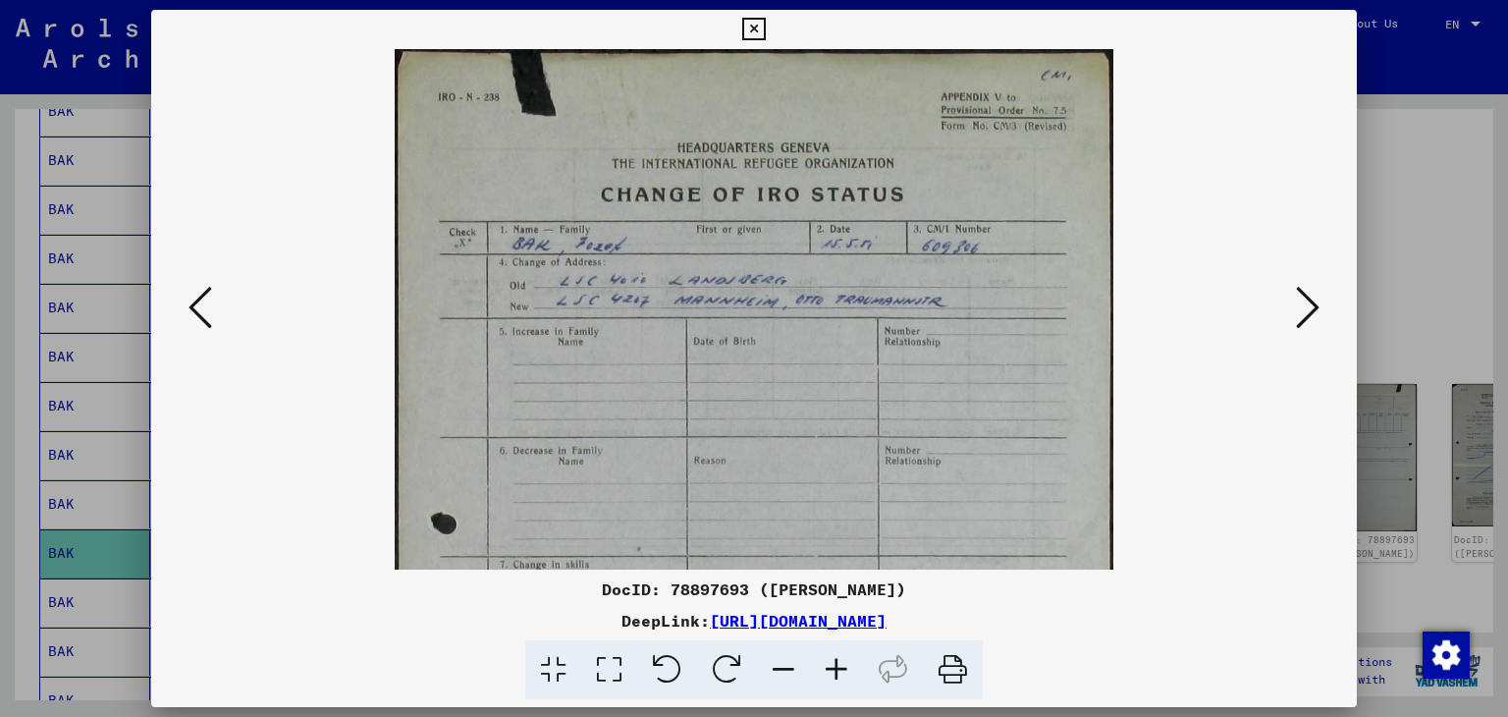
click at [839, 663] on icon at bounding box center [836, 670] width 53 height 60
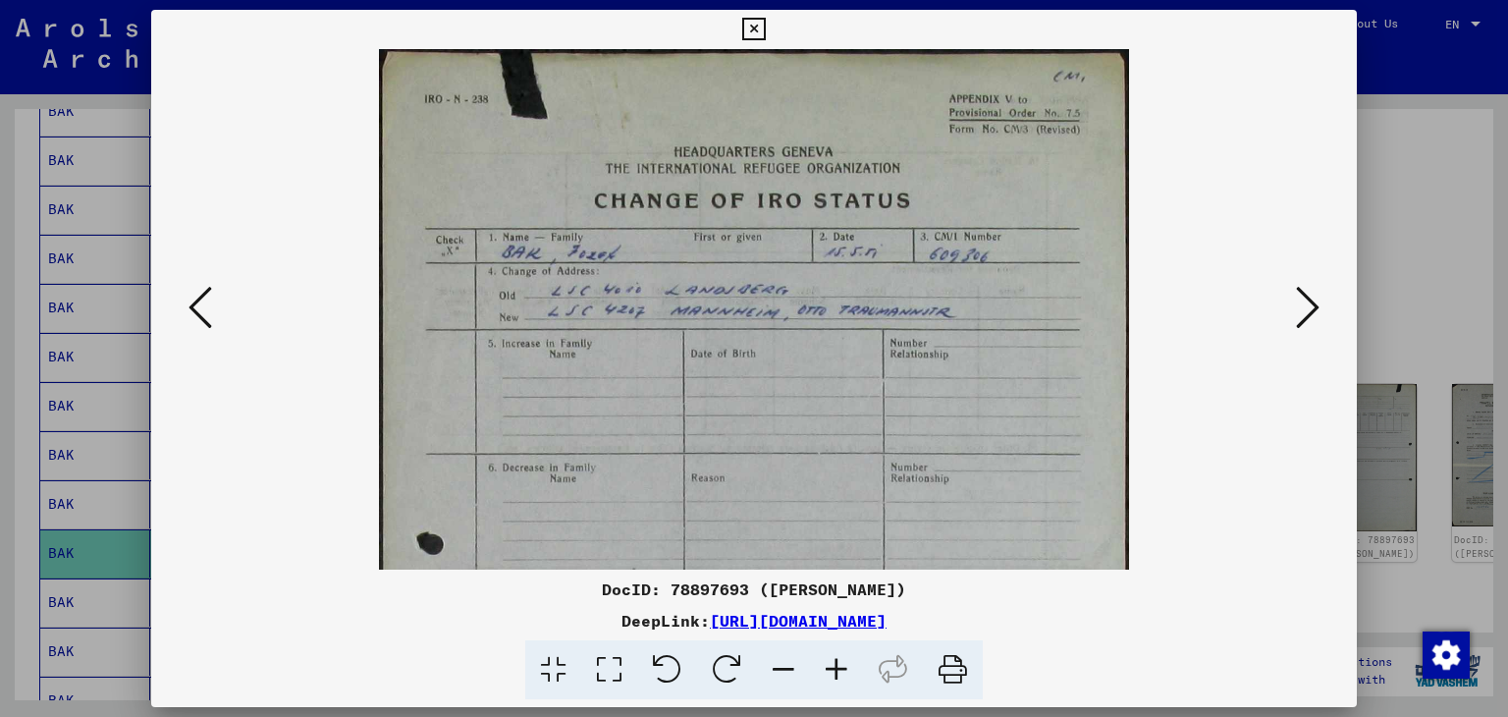
click at [839, 663] on icon at bounding box center [836, 670] width 53 height 60
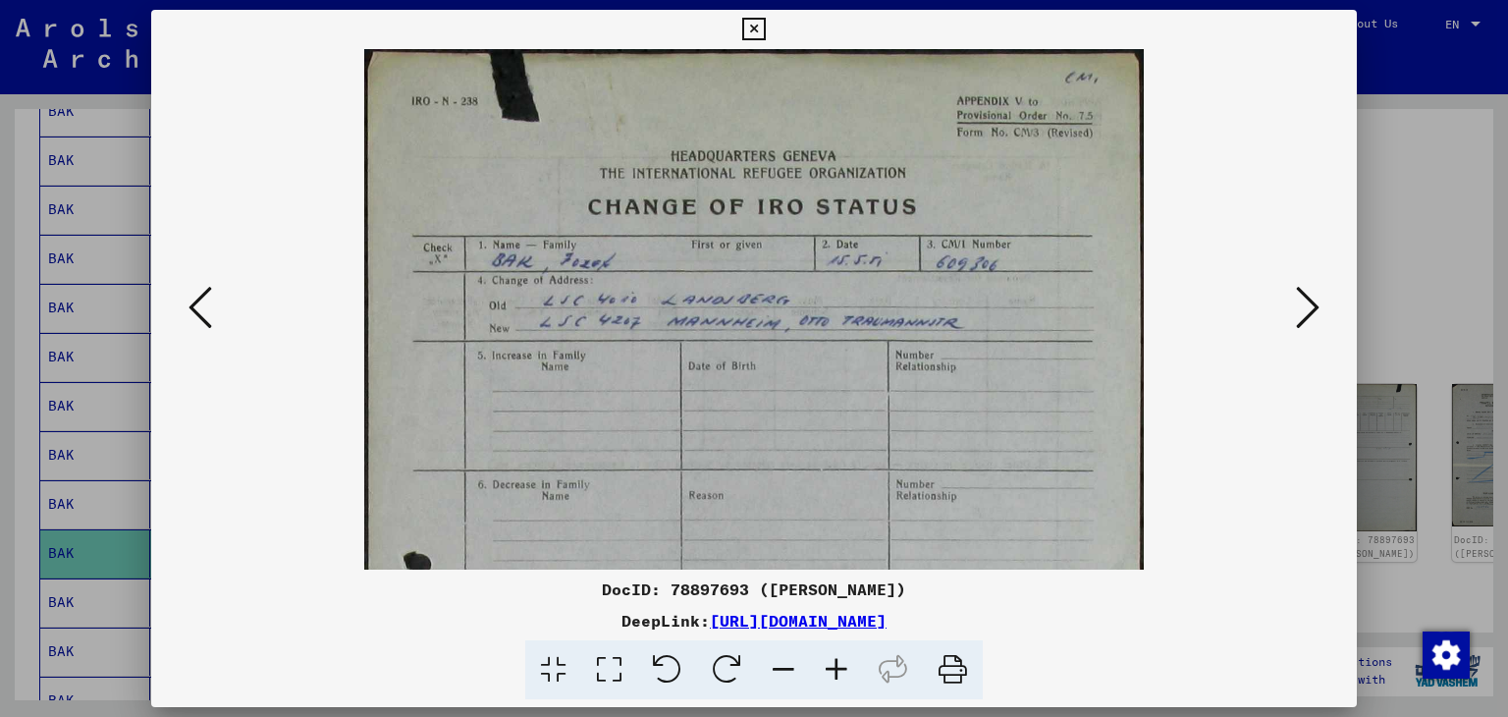
click at [839, 663] on icon at bounding box center [836, 670] width 53 height 60
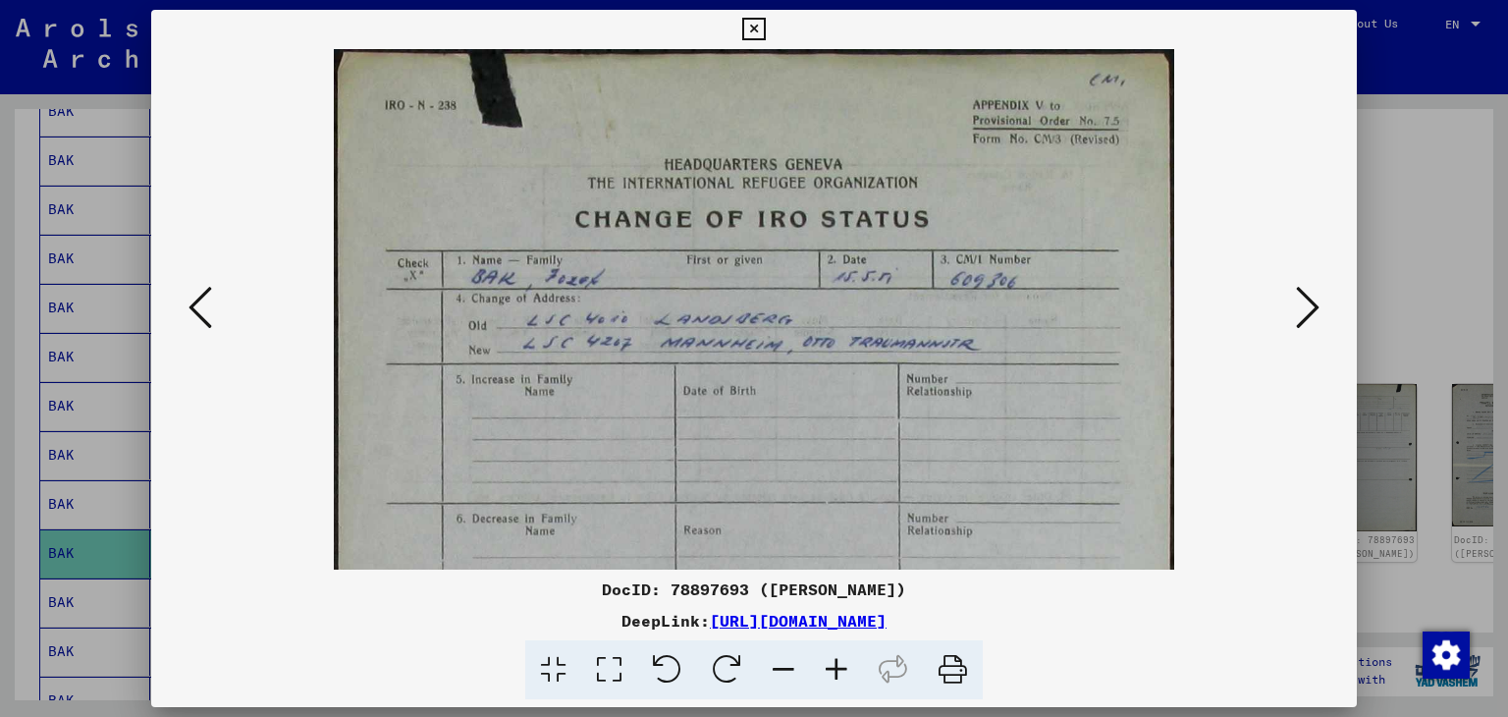
click at [839, 663] on icon at bounding box center [836, 670] width 53 height 60
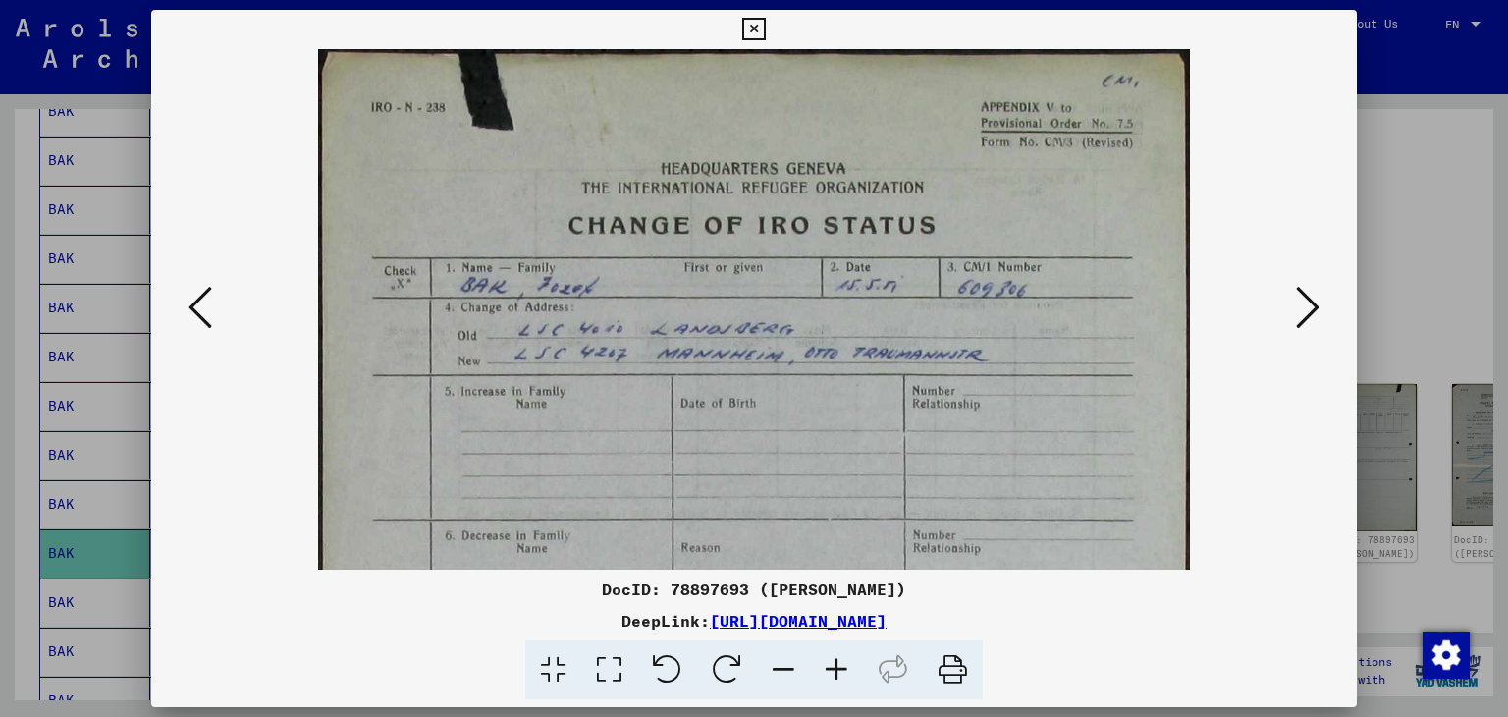
click at [1308, 304] on icon at bounding box center [1308, 307] width 24 height 47
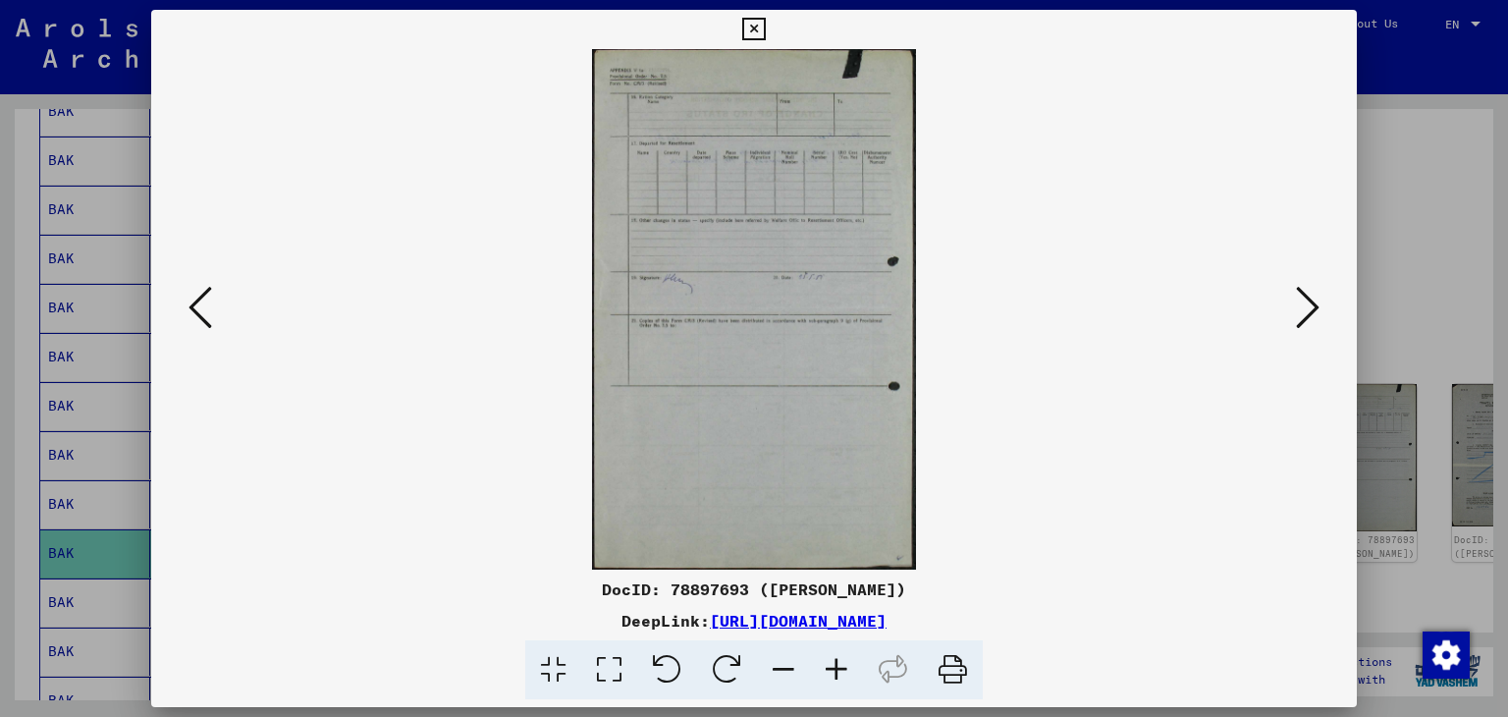
click at [1307, 304] on icon at bounding box center [1308, 307] width 24 height 47
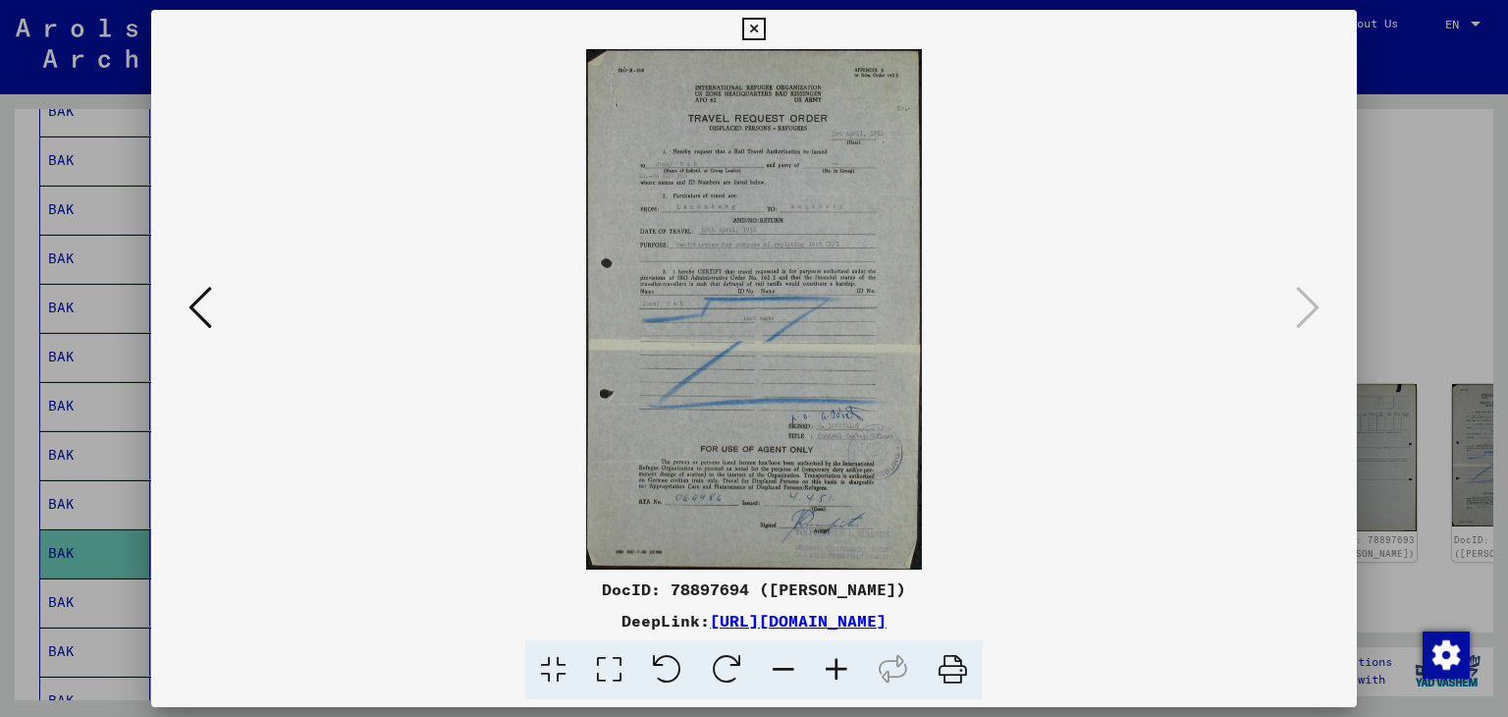
click at [749, 27] on icon at bounding box center [753, 30] width 23 height 24
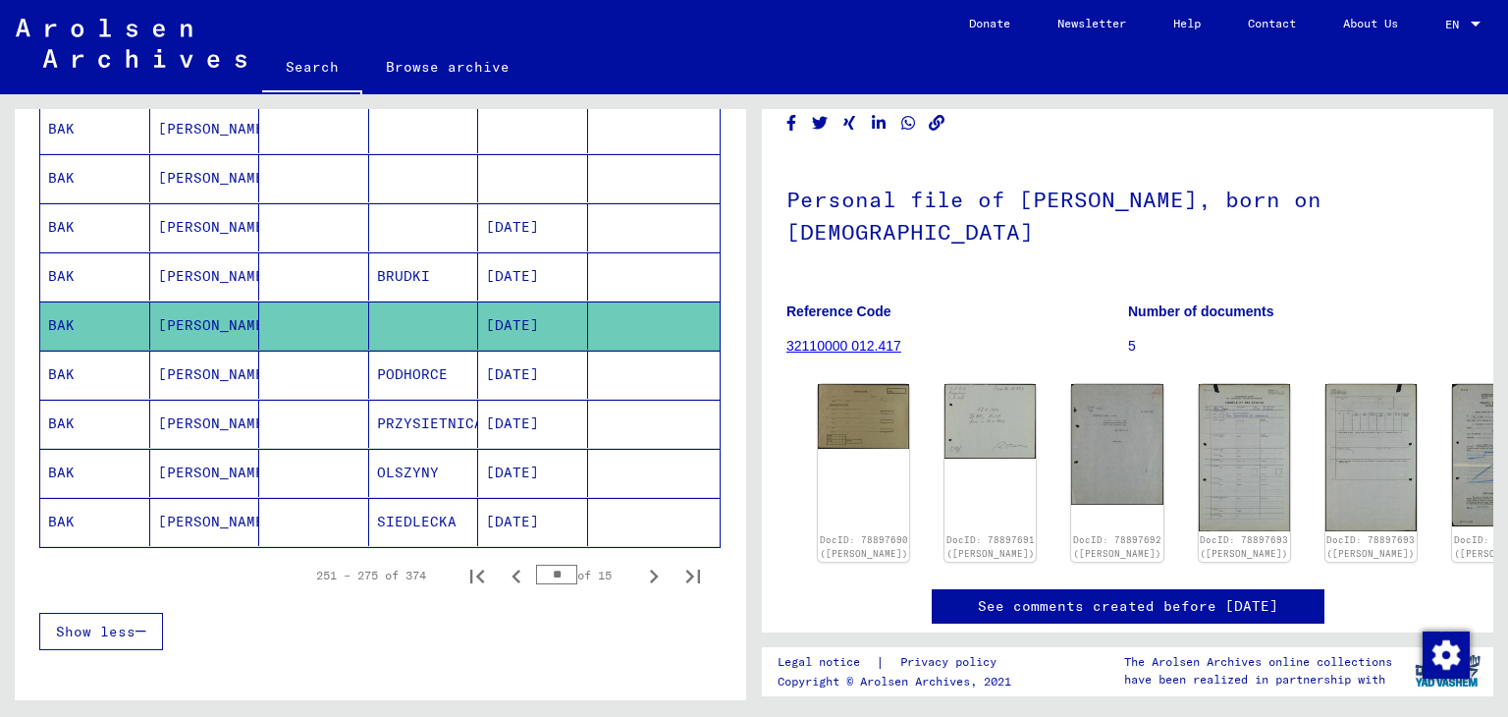
scroll to position [1128, 0]
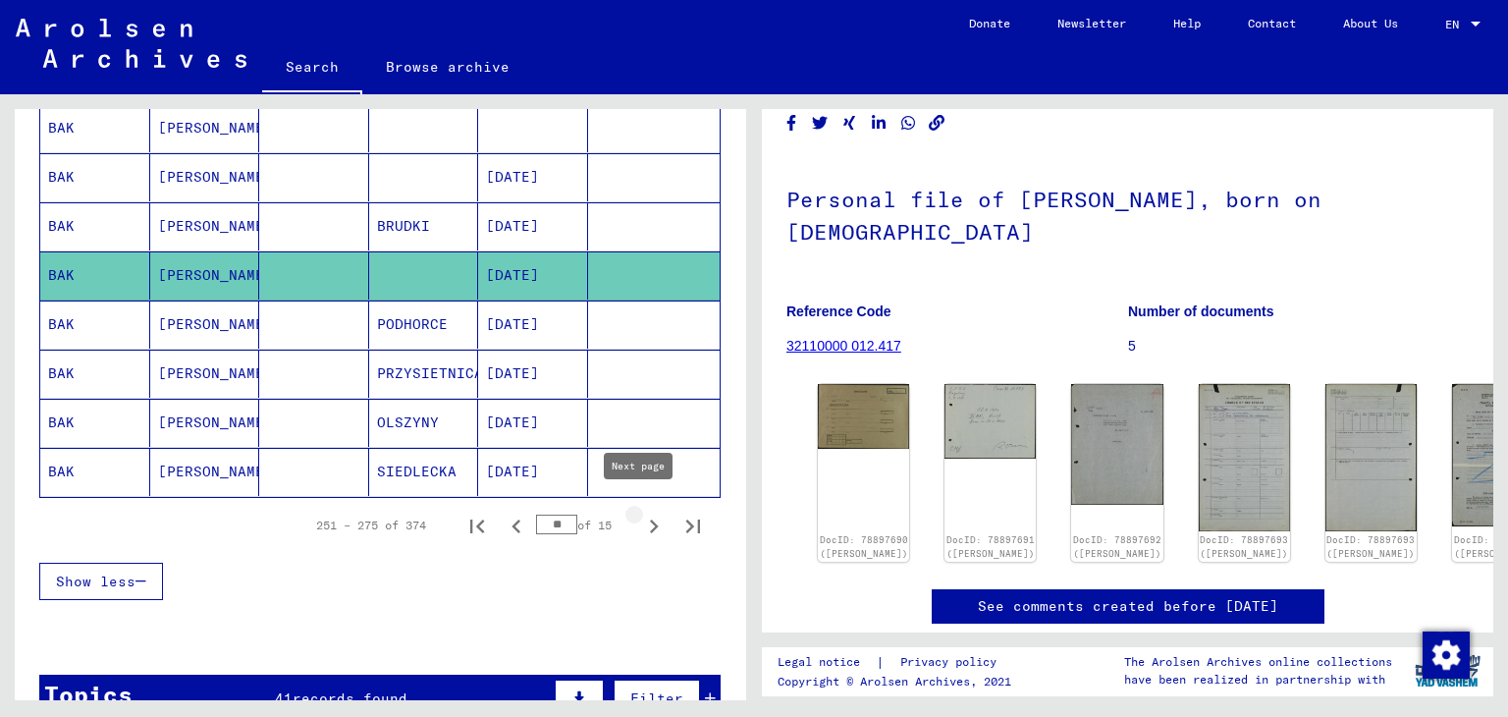
click at [640, 512] on icon "Next page" at bounding box center [653, 525] width 27 height 27
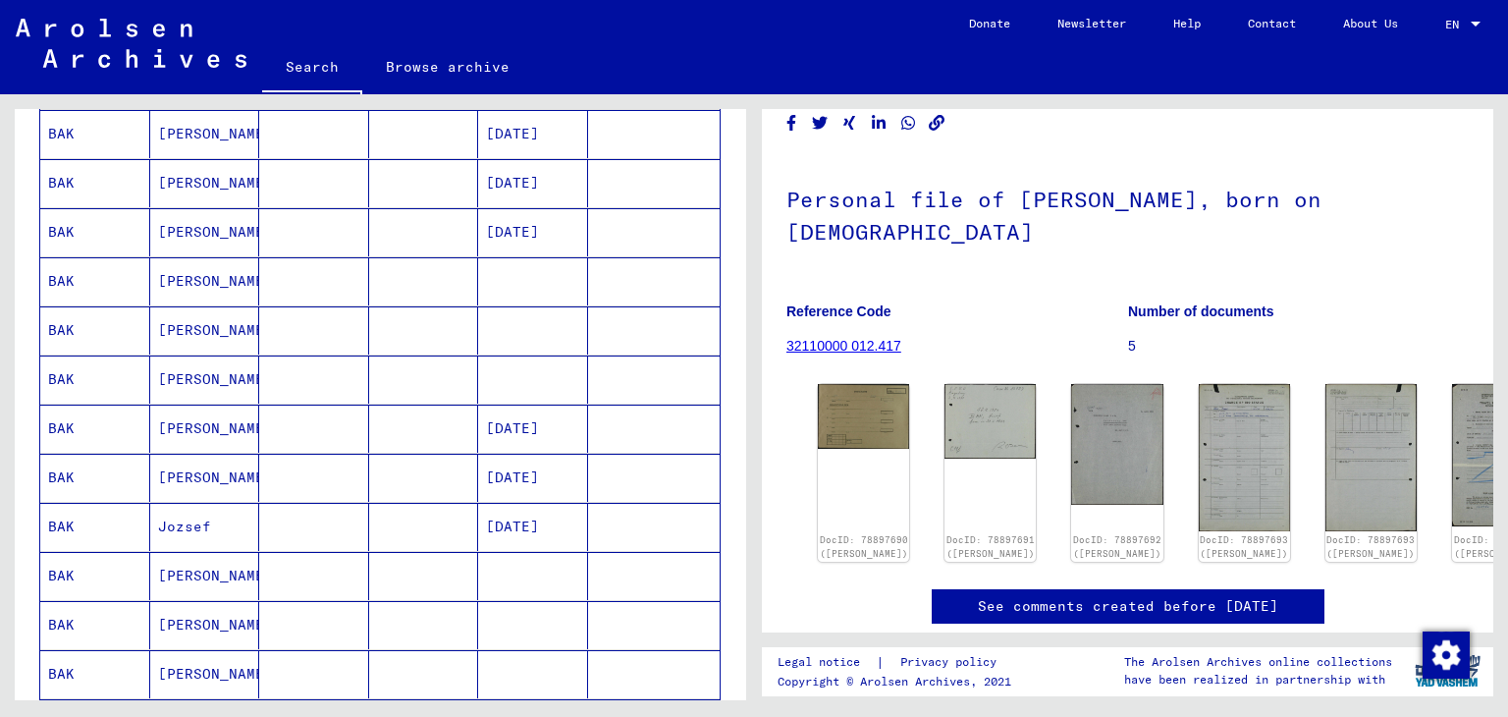
scroll to position [569, 0]
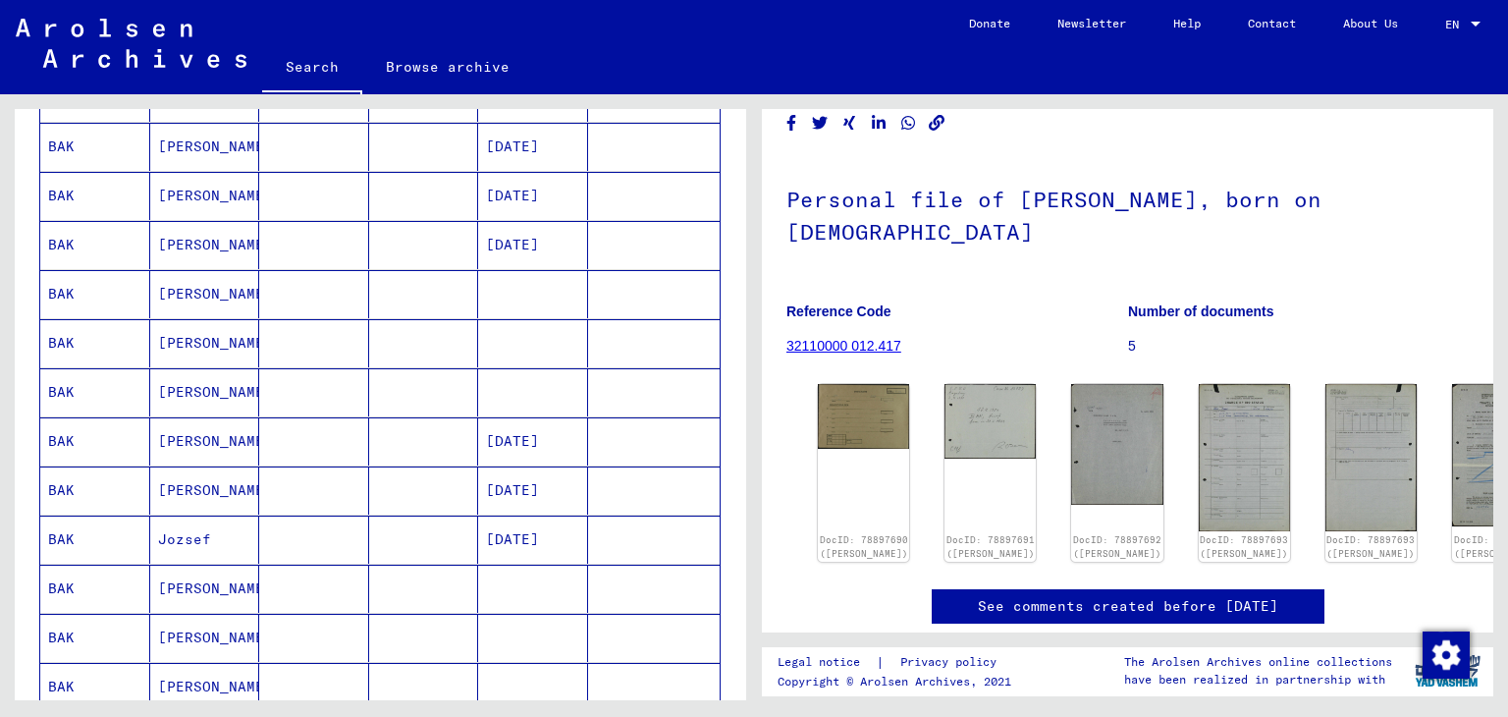
click at [55, 480] on mat-cell "BAK" at bounding box center [95, 490] width 110 height 48
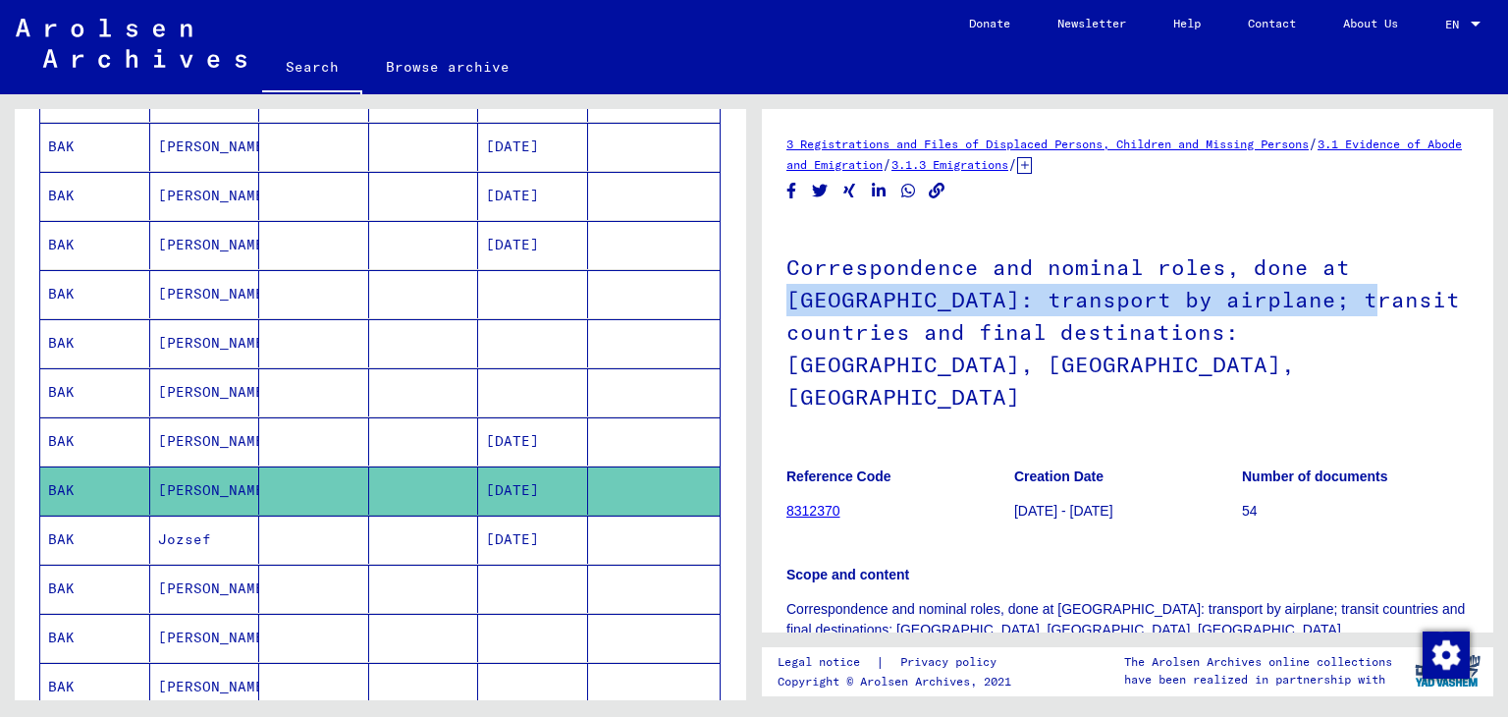
drag, startPoint x: 1473, startPoint y: 233, endPoint x: 1472, endPoint y: 256, distance: 23.6
click at [1479, 292] on div "3 Registrations and Files of Displaced Persons, Children and Missing Persons / …" at bounding box center [1127, 370] width 731 height 523
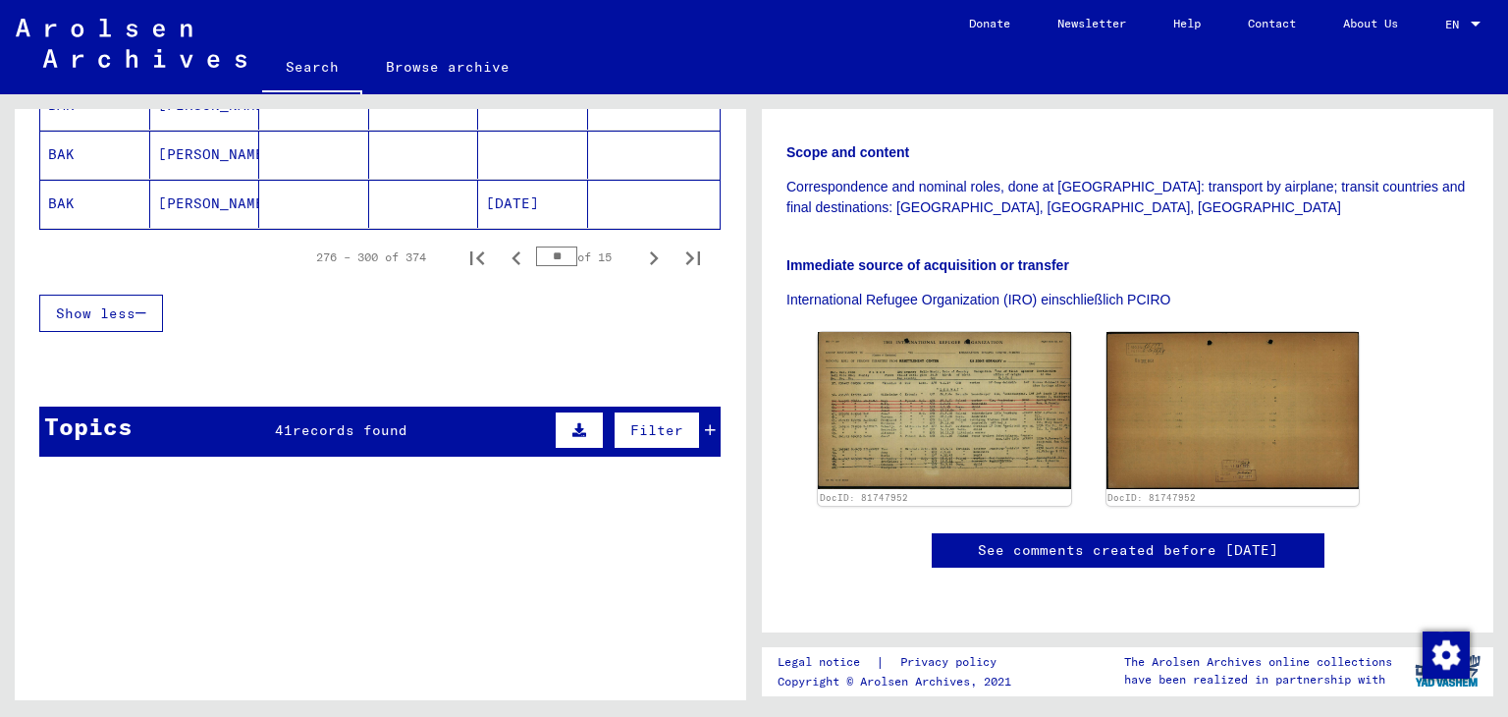
scroll to position [1393, 0]
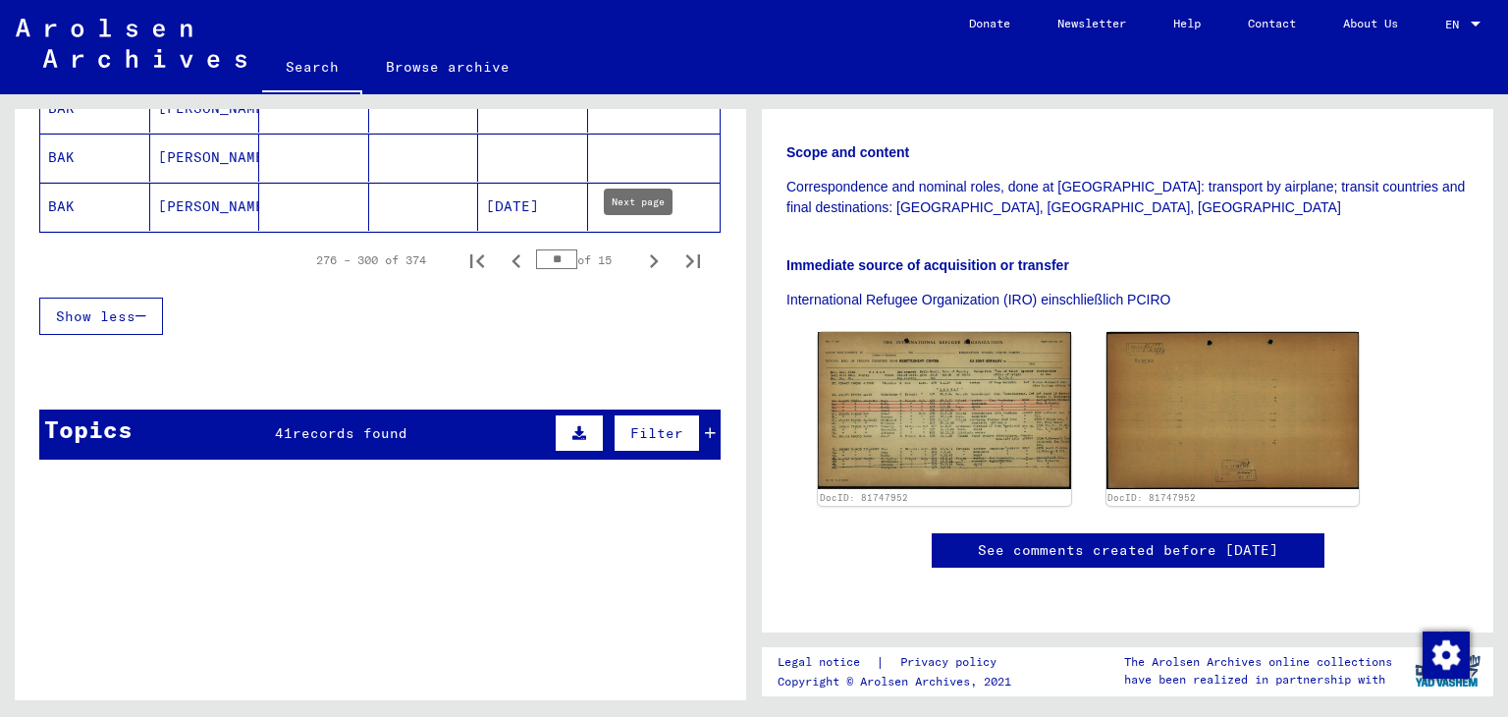
click at [650, 254] on icon "Next page" at bounding box center [654, 261] width 9 height 14
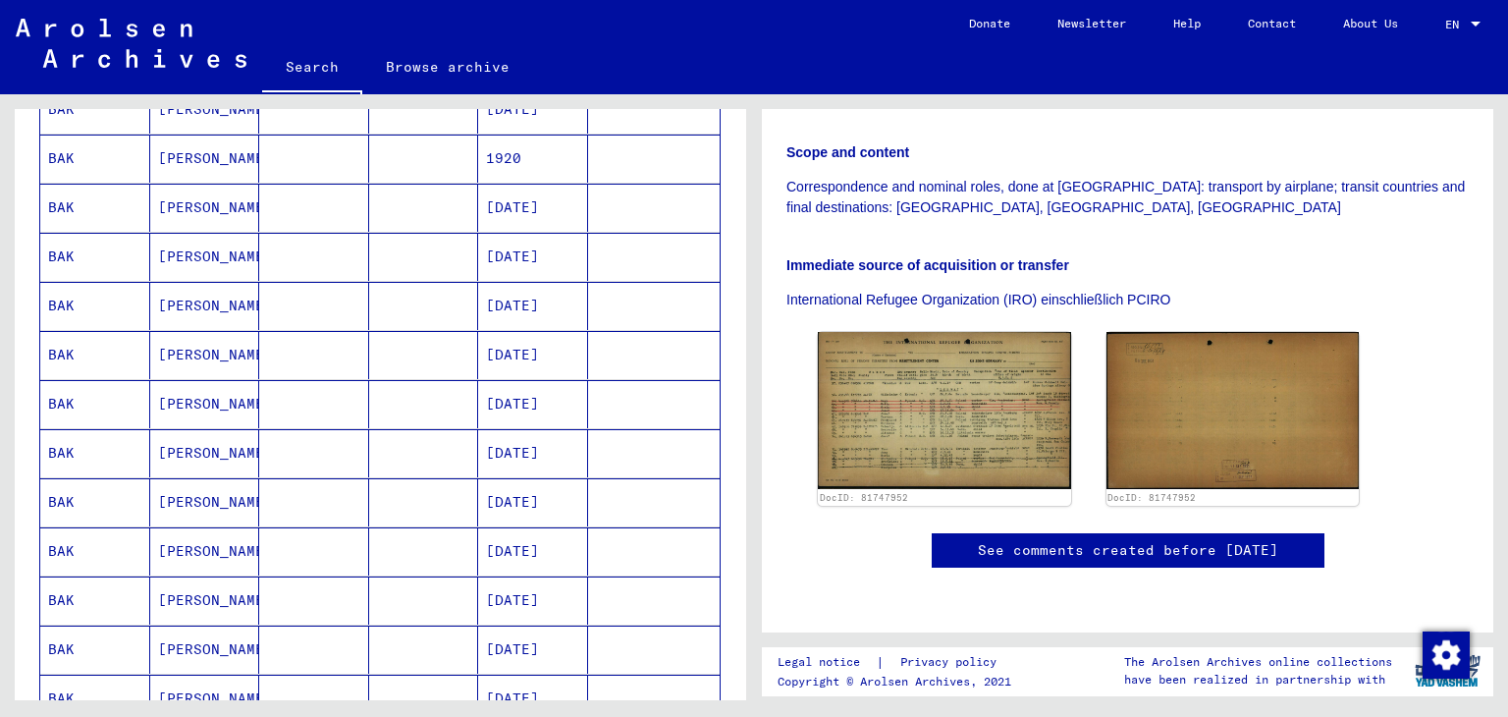
scroll to position [549, 0]
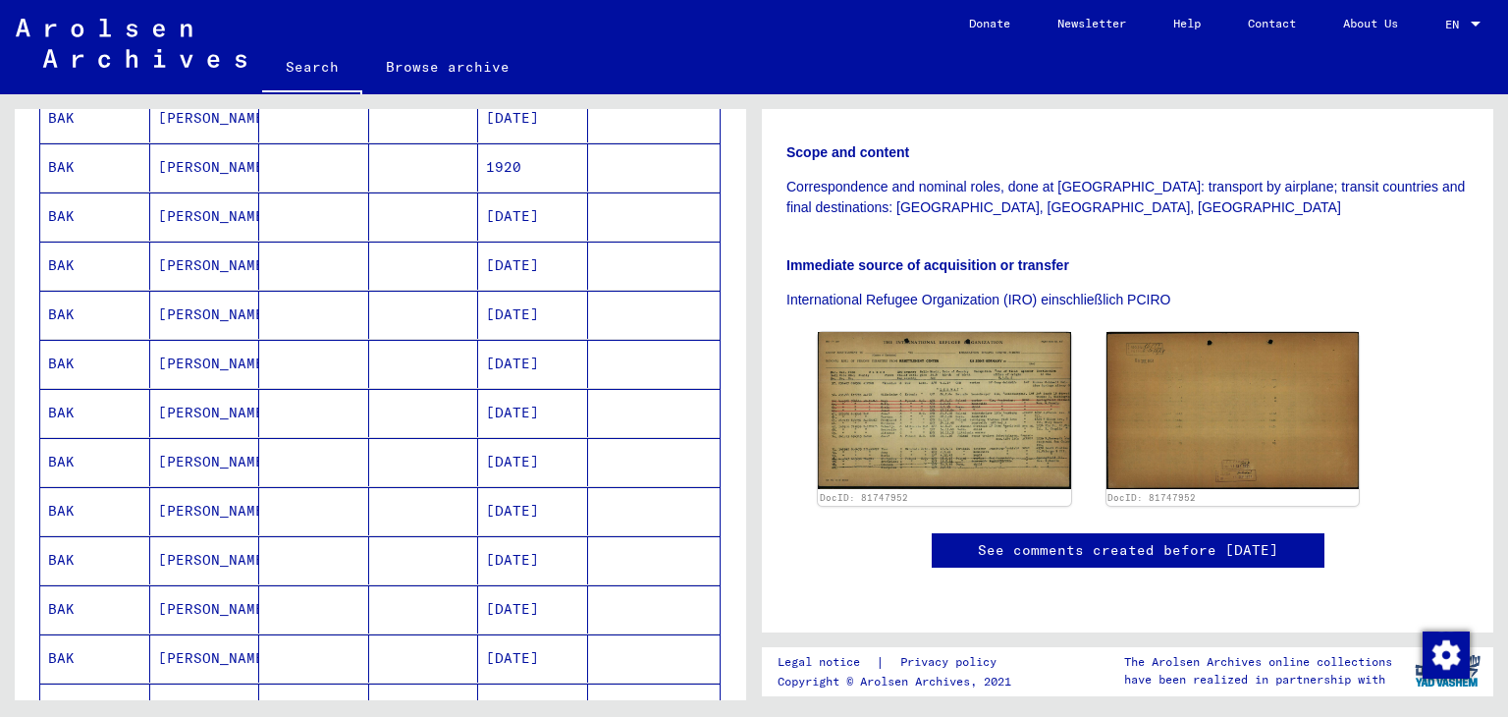
click at [65, 450] on mat-cell "BAK" at bounding box center [95, 462] width 110 height 48
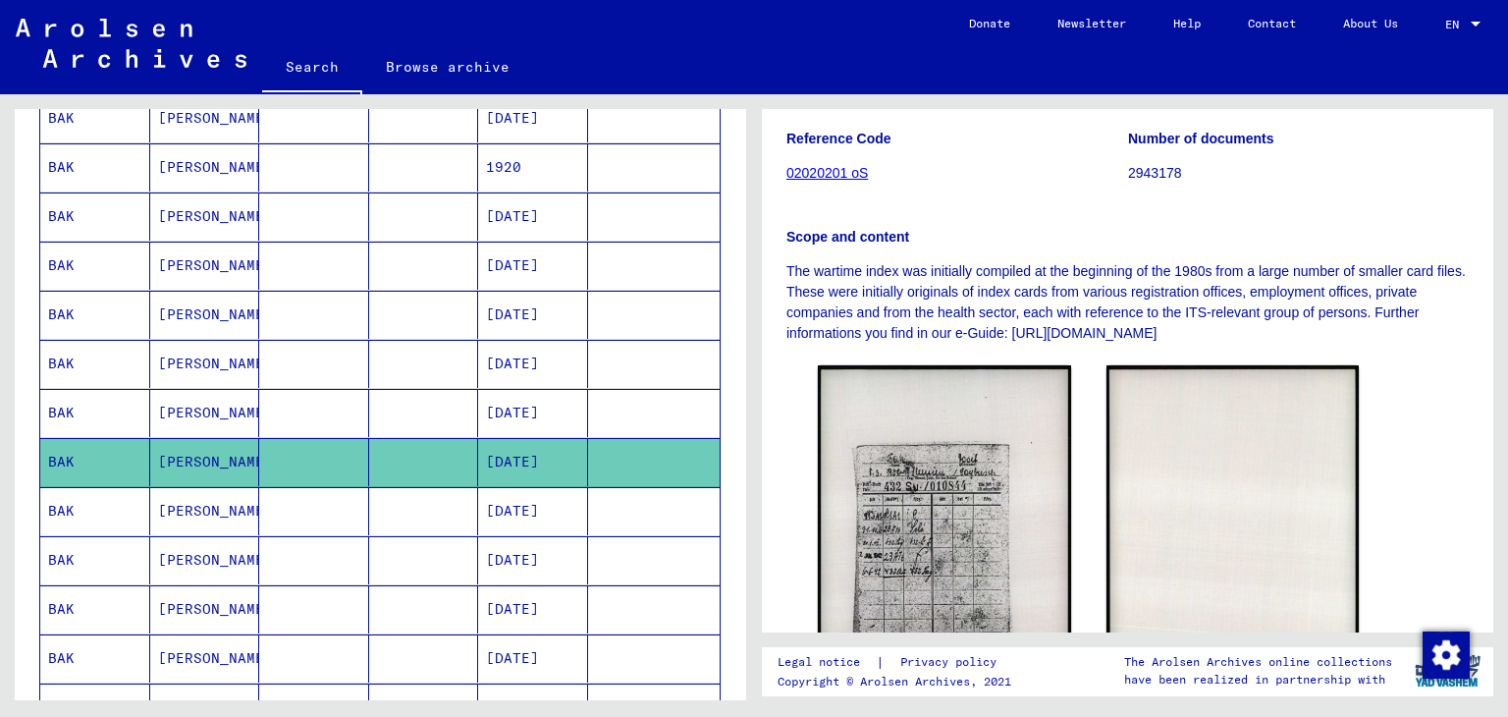
scroll to position [479, 0]
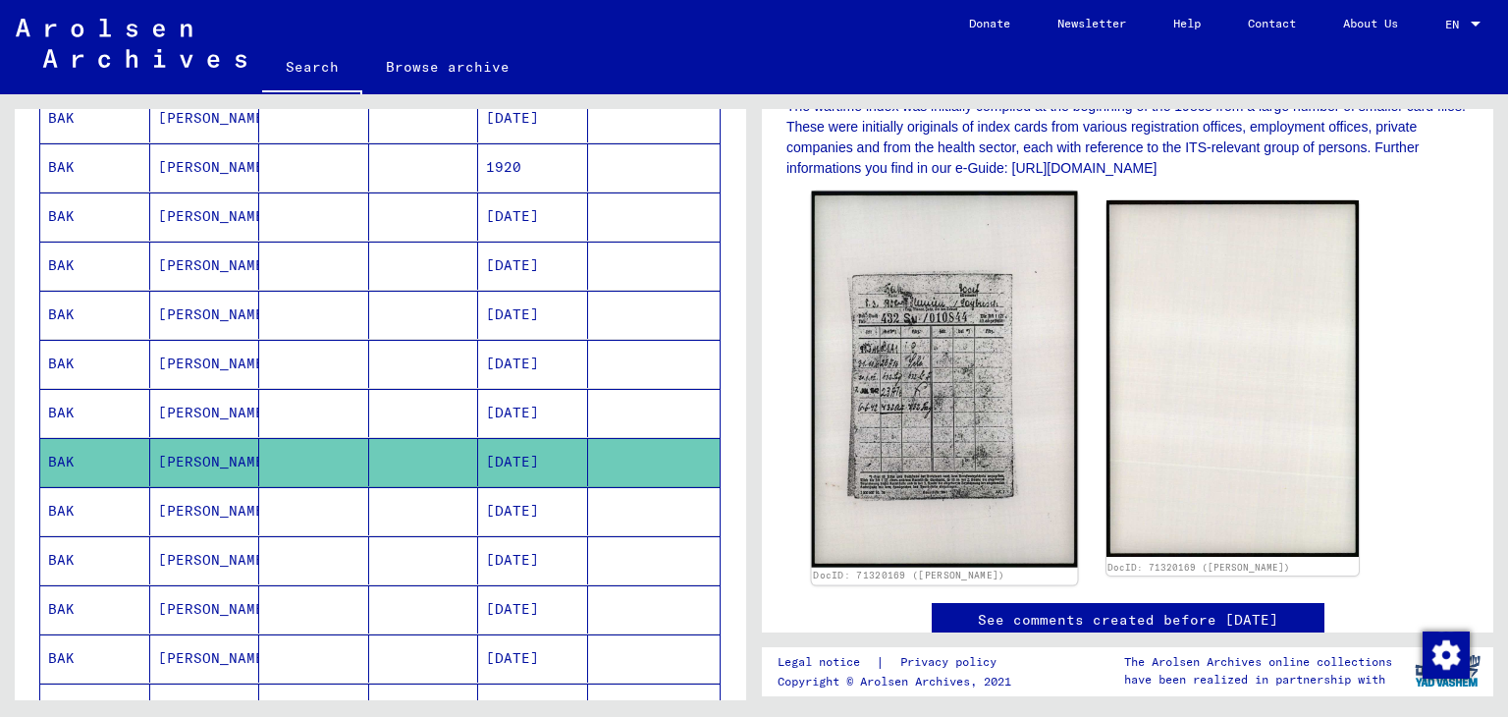
click at [990, 386] on img at bounding box center [944, 379] width 265 height 376
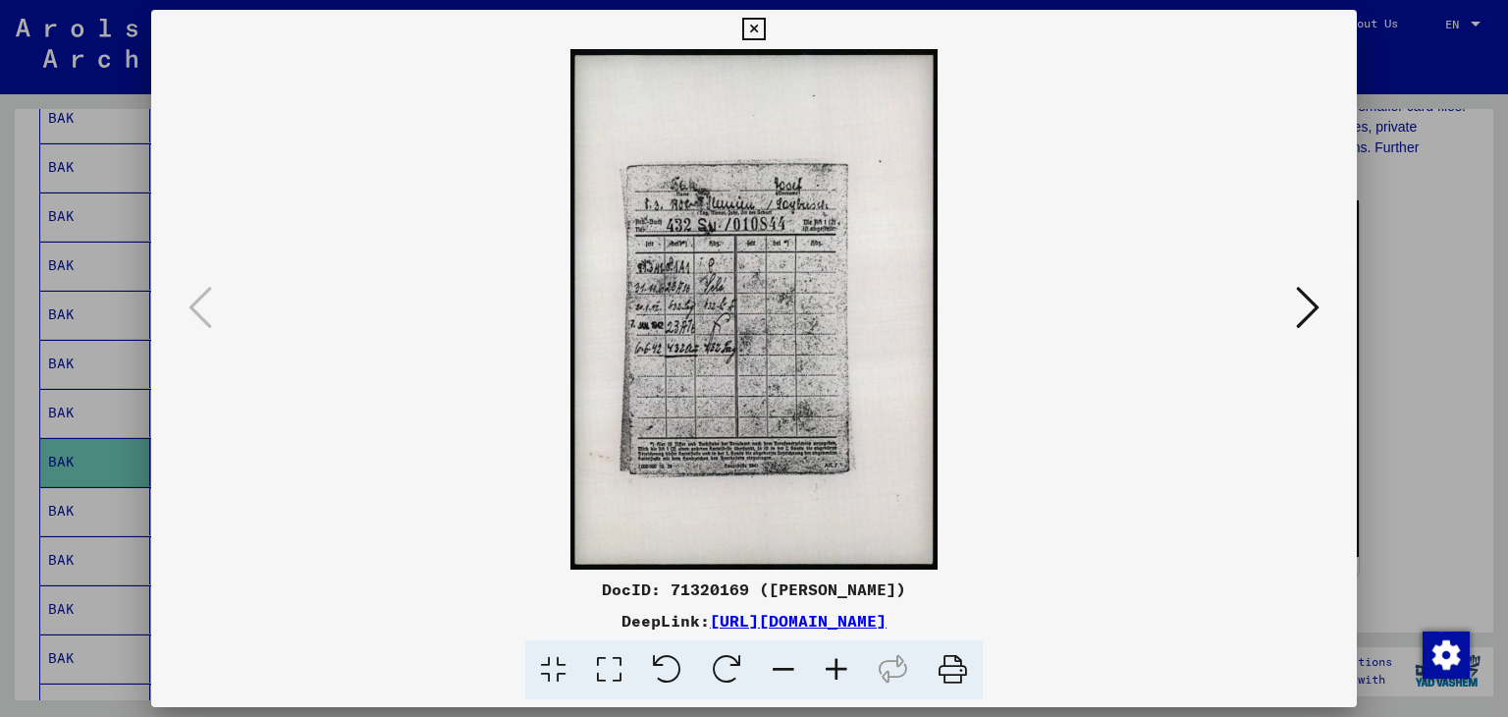
click at [835, 672] on icon at bounding box center [836, 670] width 53 height 60
click at [834, 672] on icon at bounding box center [836, 670] width 53 height 60
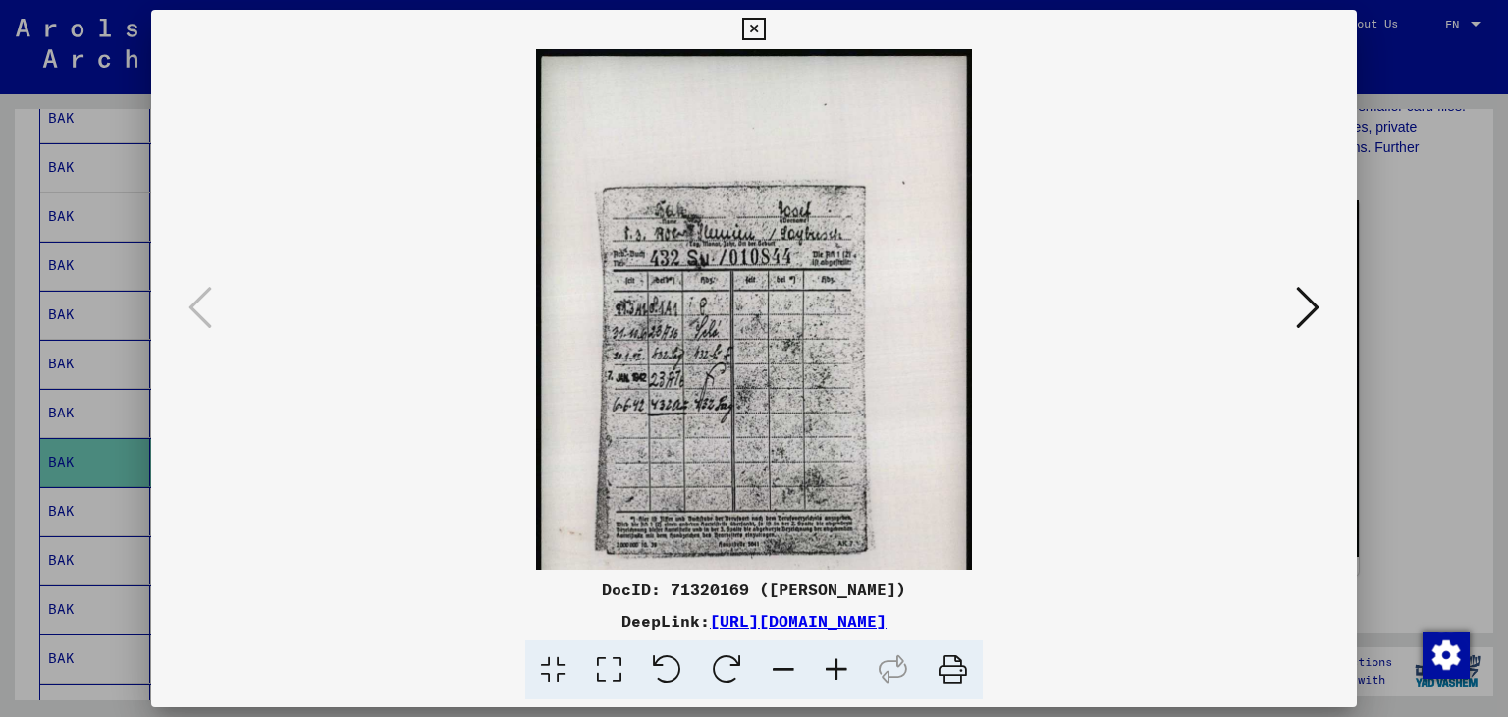
click at [833, 672] on icon at bounding box center [836, 670] width 53 height 60
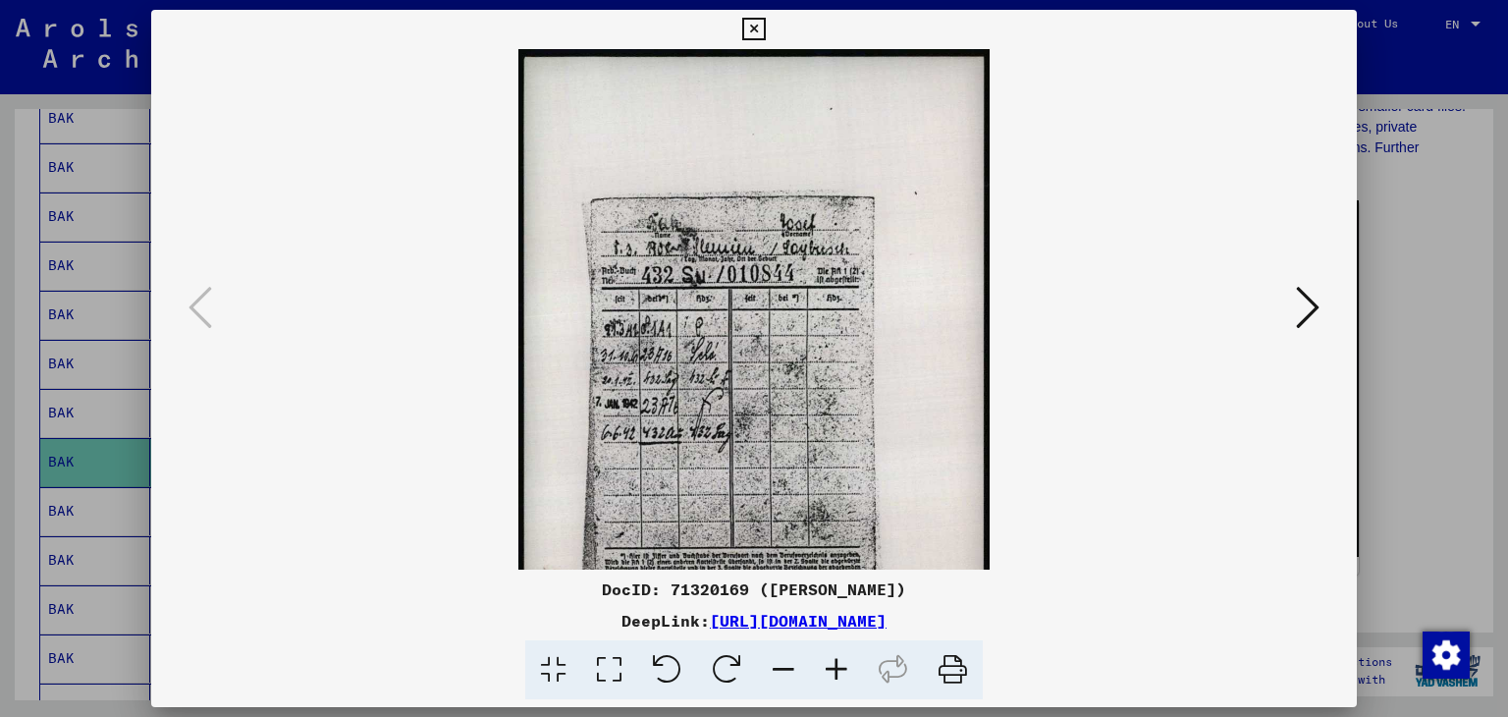
click at [833, 672] on icon at bounding box center [836, 670] width 53 height 60
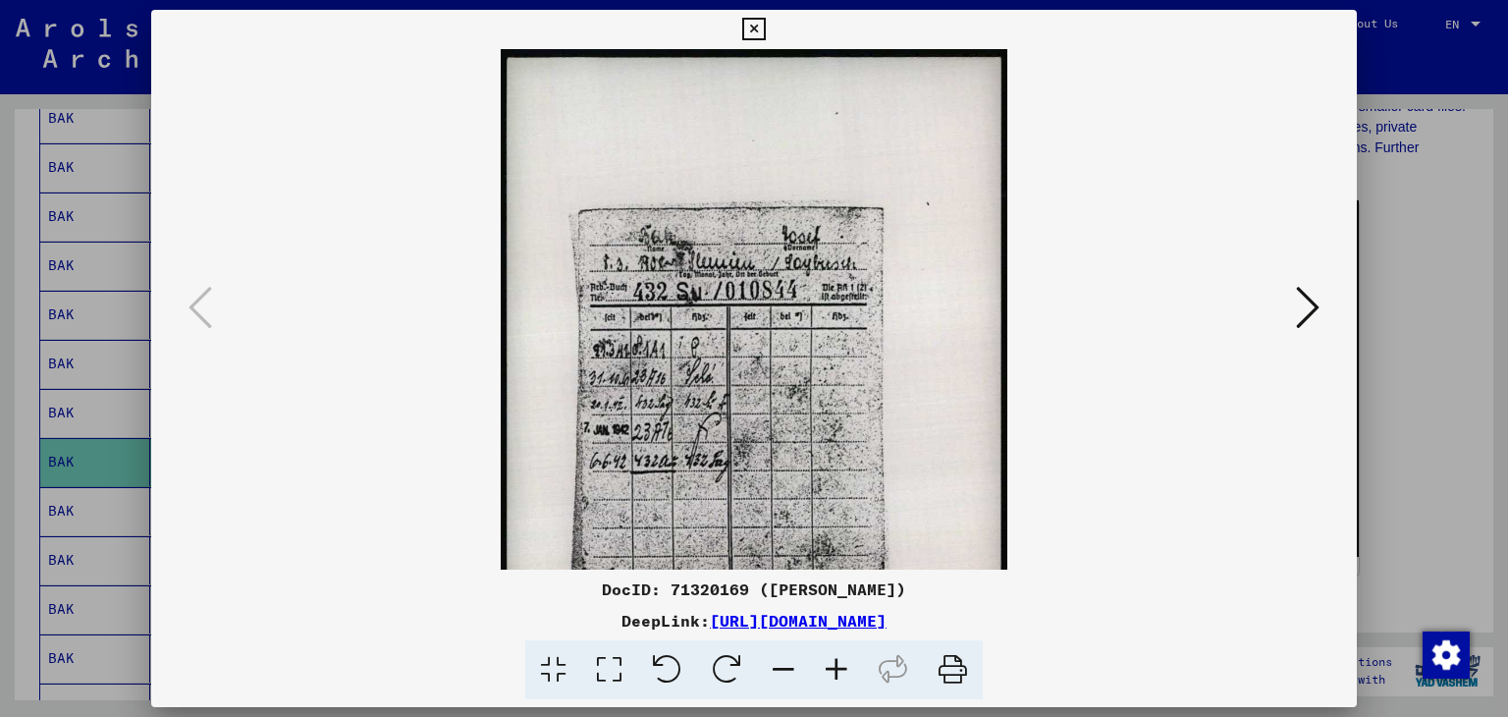
click at [833, 673] on icon at bounding box center [836, 670] width 53 height 60
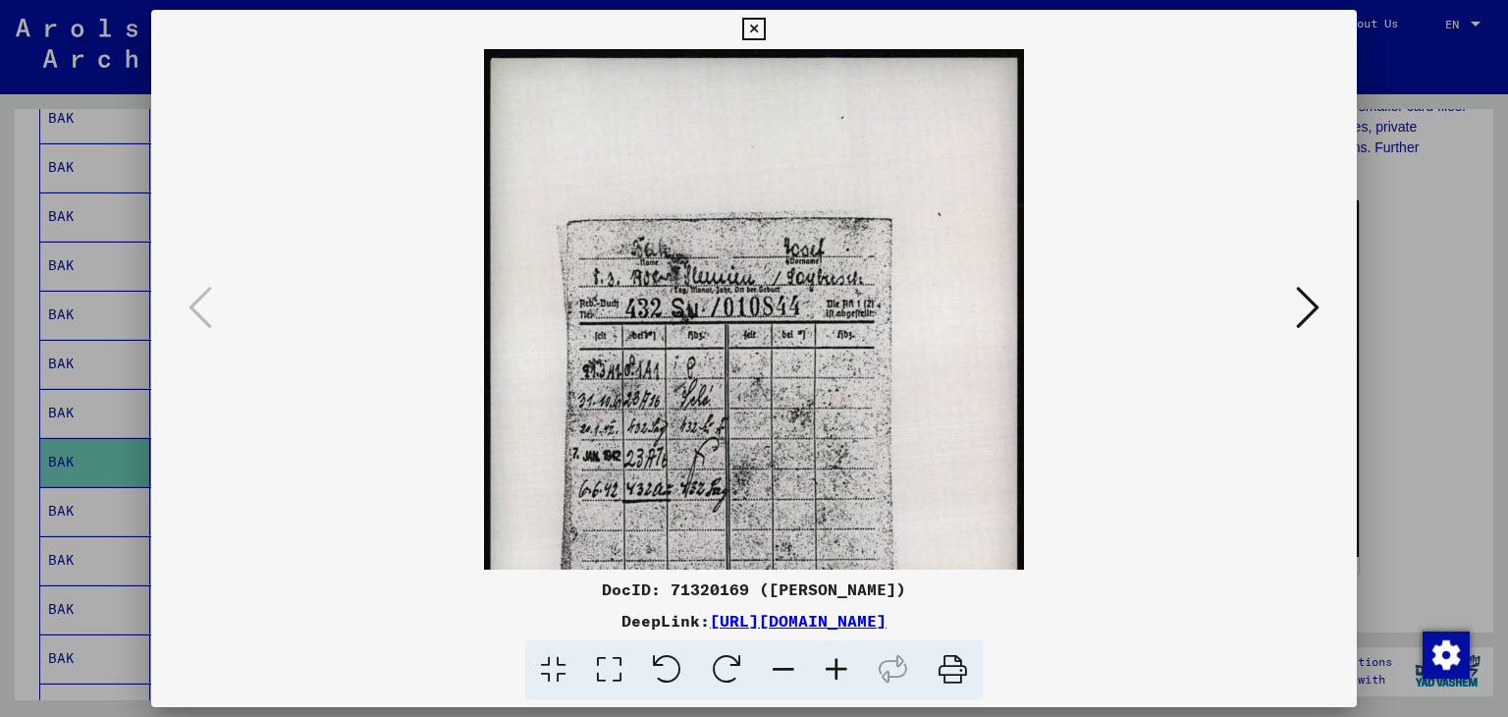
click at [754, 28] on icon at bounding box center [753, 30] width 23 height 24
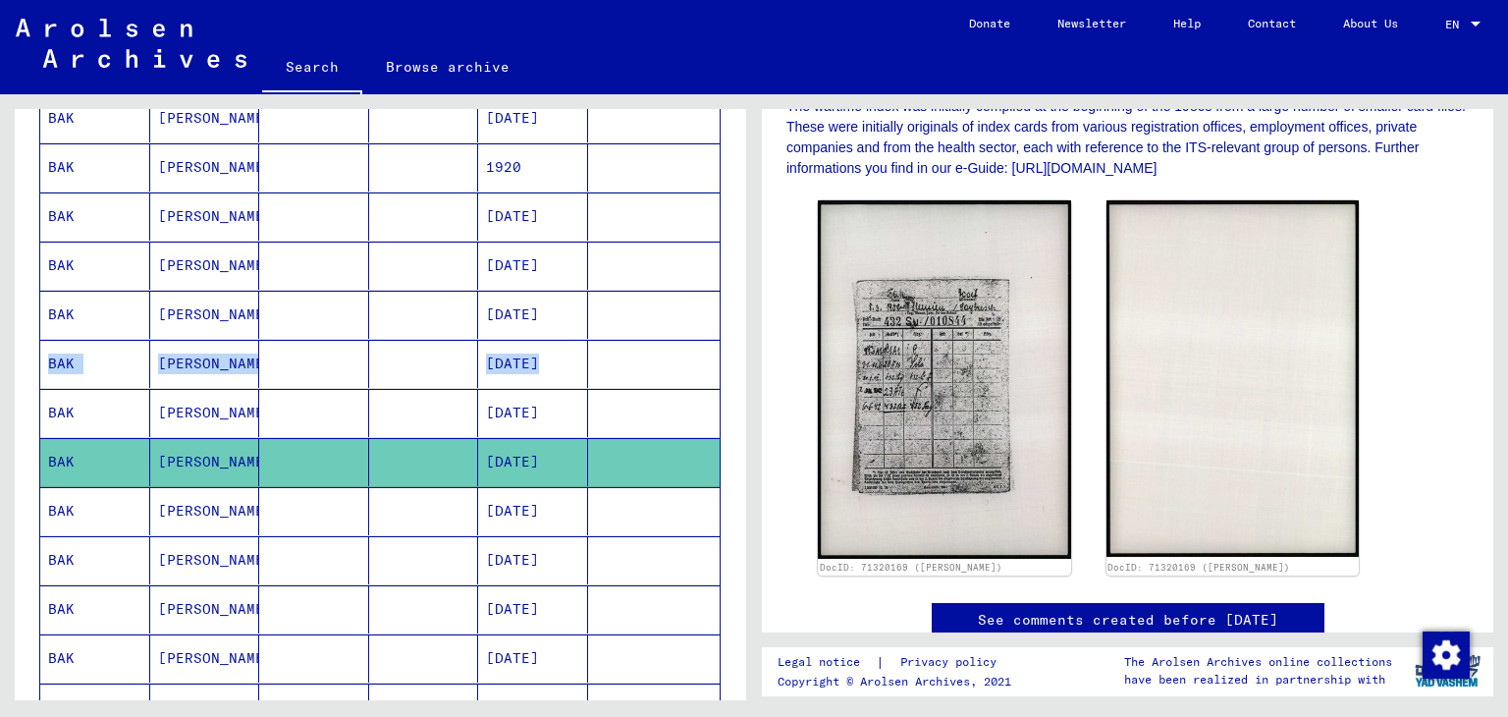
drag, startPoint x: 730, startPoint y: 378, endPoint x: 722, endPoint y: 322, distance: 56.5
click at [722, 322] on div "Last Name First Name Maiden Name Place of Birth Date of Birth Prisoner # BAK [P…" at bounding box center [380, 499] width 731 height 1412
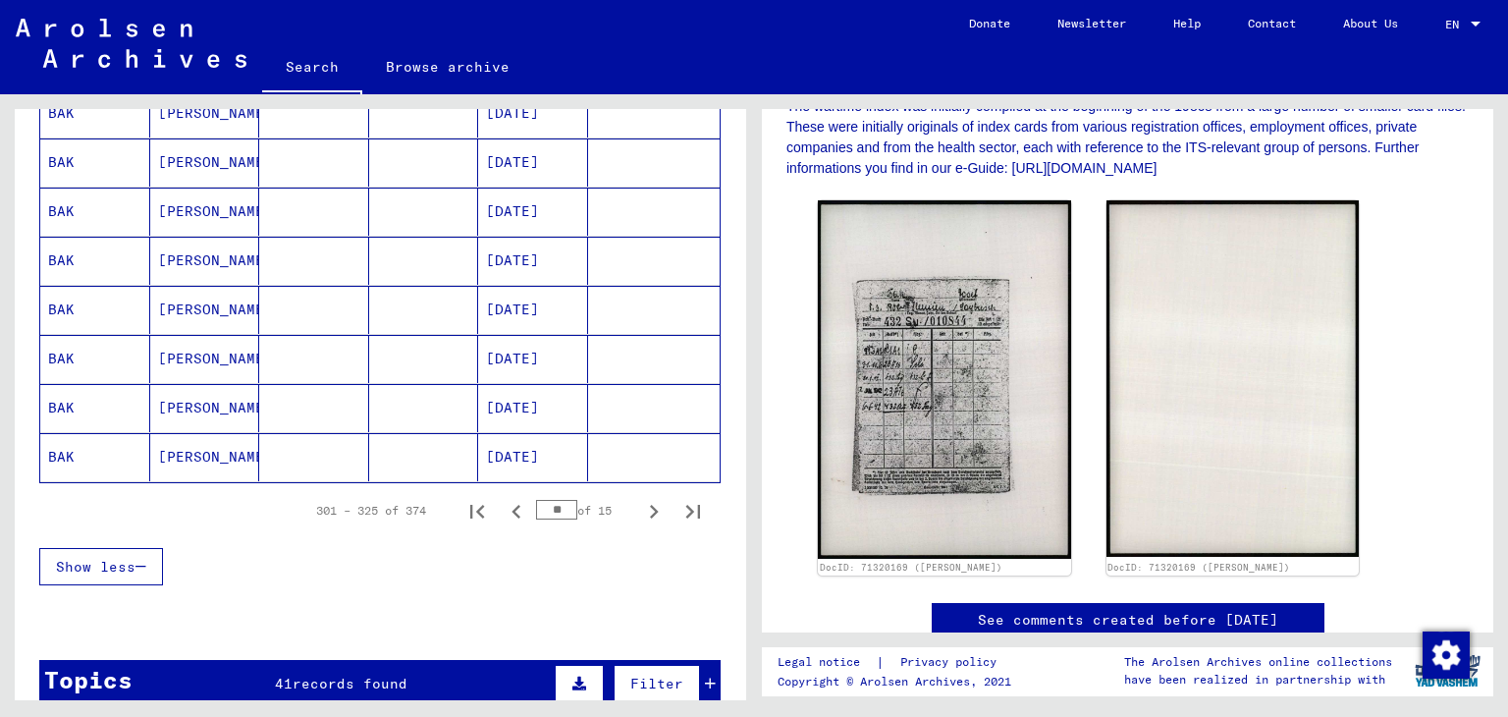
scroll to position [1147, 0]
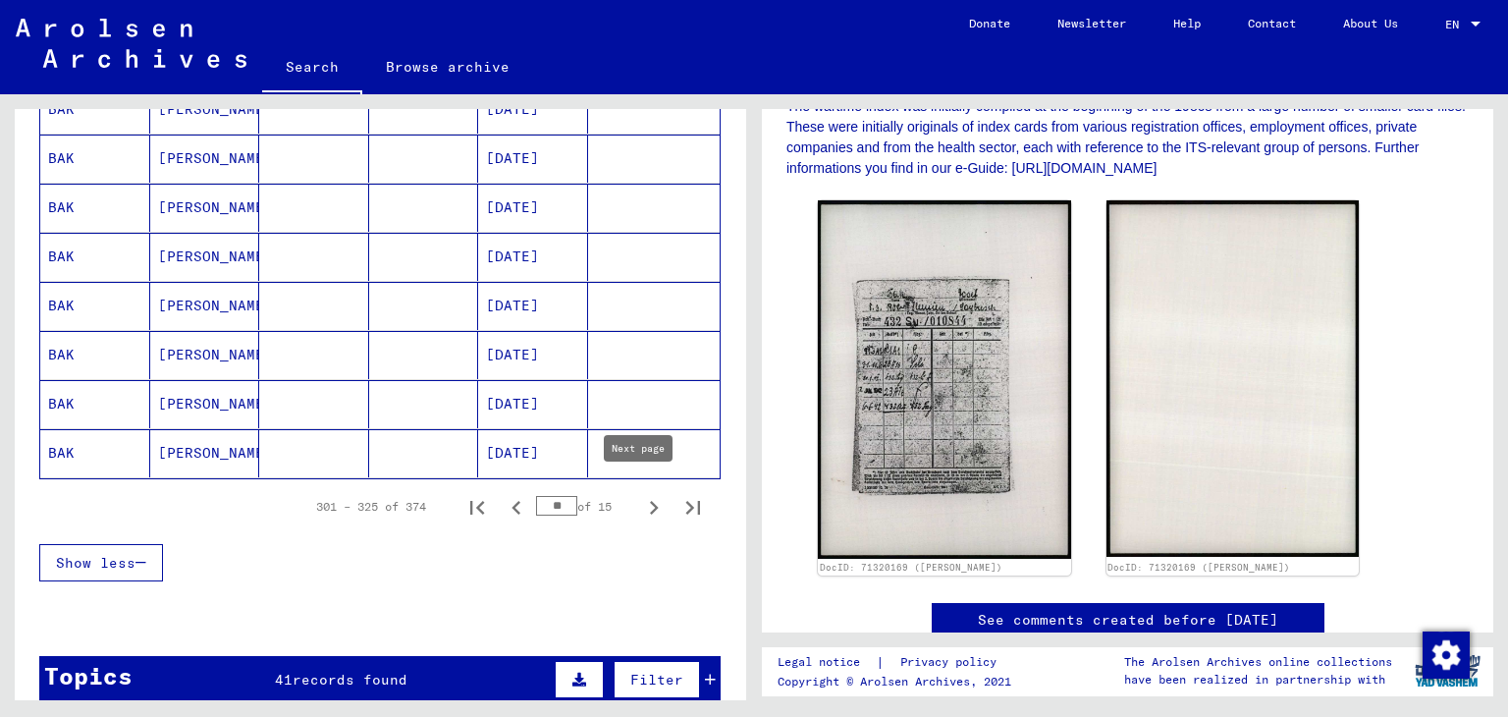
click at [644, 496] on icon "Next page" at bounding box center [653, 507] width 27 height 27
type input "**"
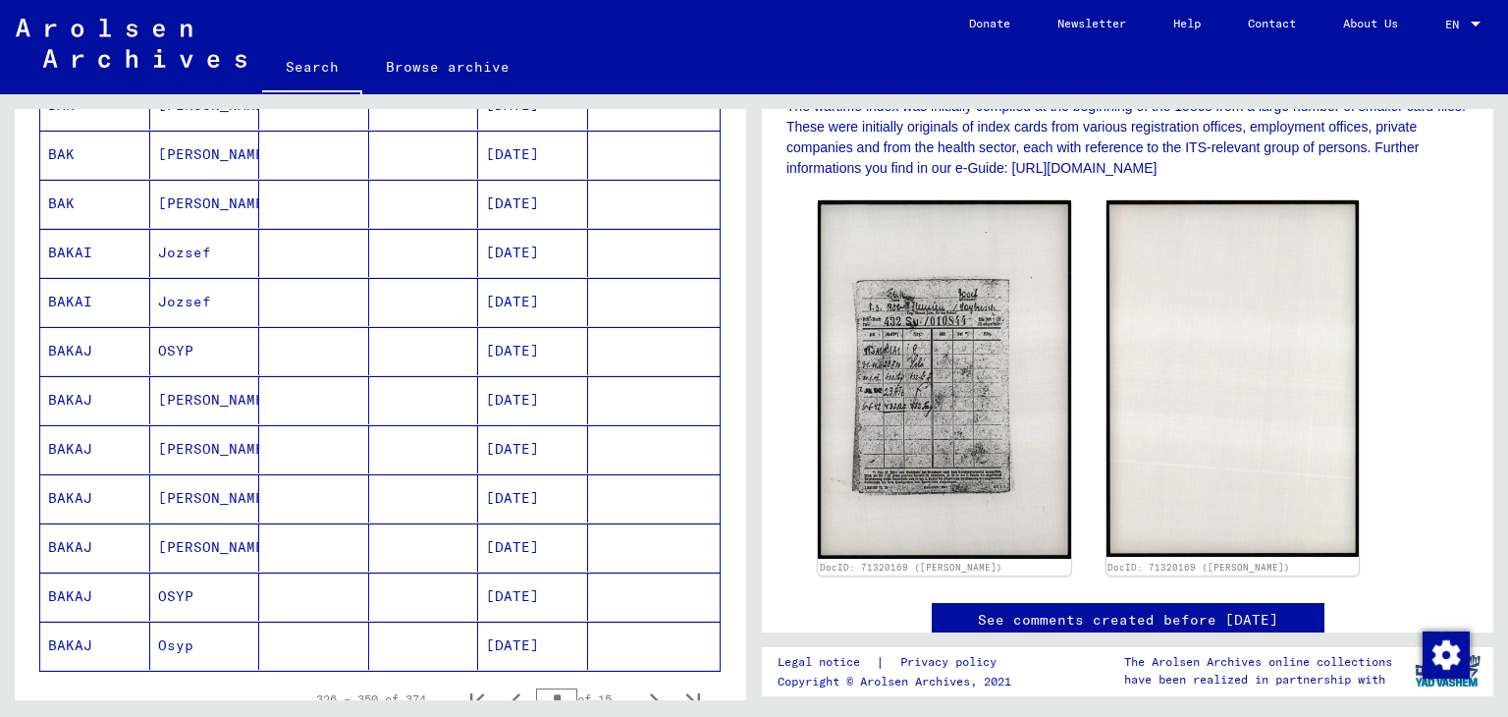
scroll to position [0, 0]
